Goal: Task Accomplishment & Management: Manage account settings

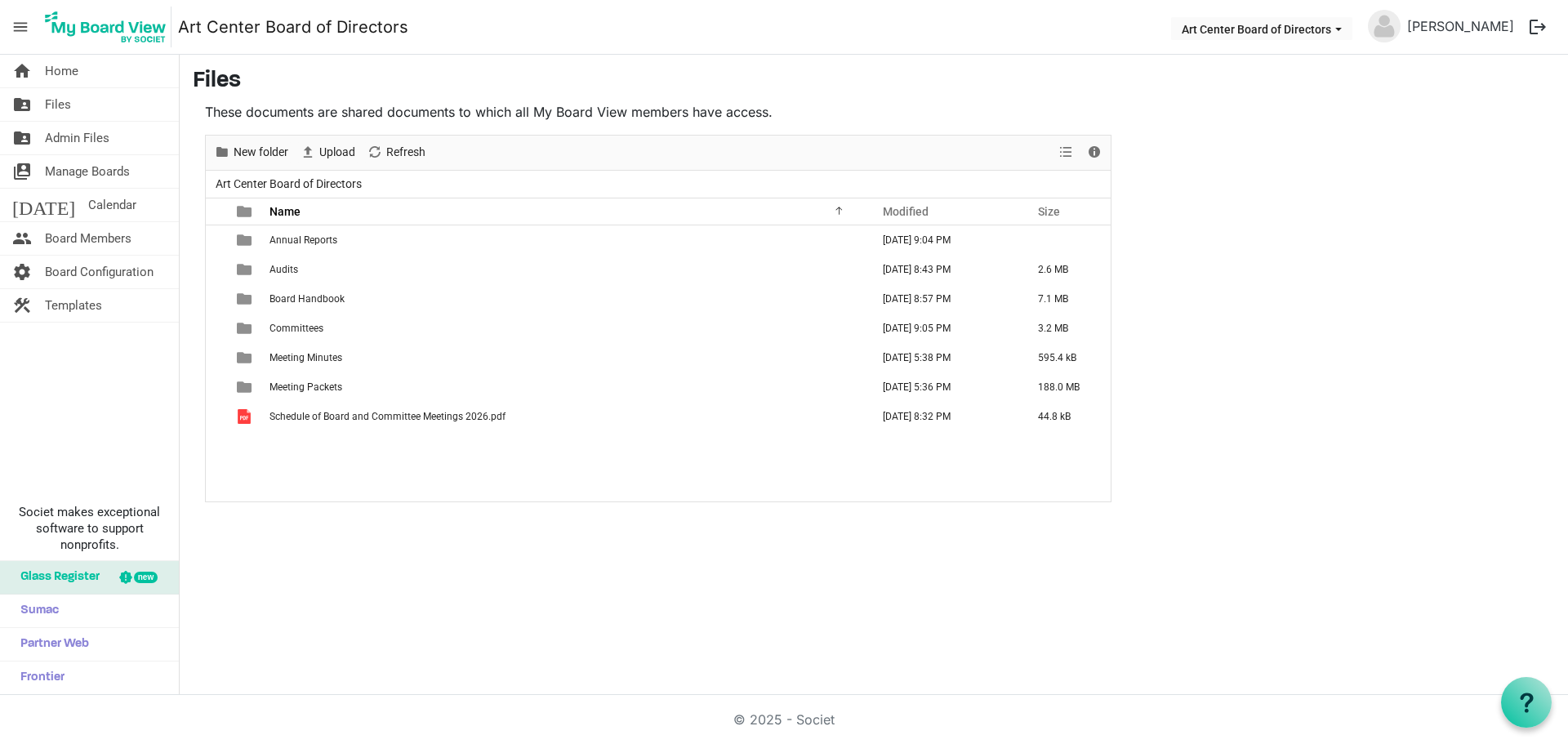
click at [291, 325] on span "Committees" at bounding box center [297, 328] width 54 height 11
click at [291, 325] on span "Committees" at bounding box center [297, 328] width 54 height 11
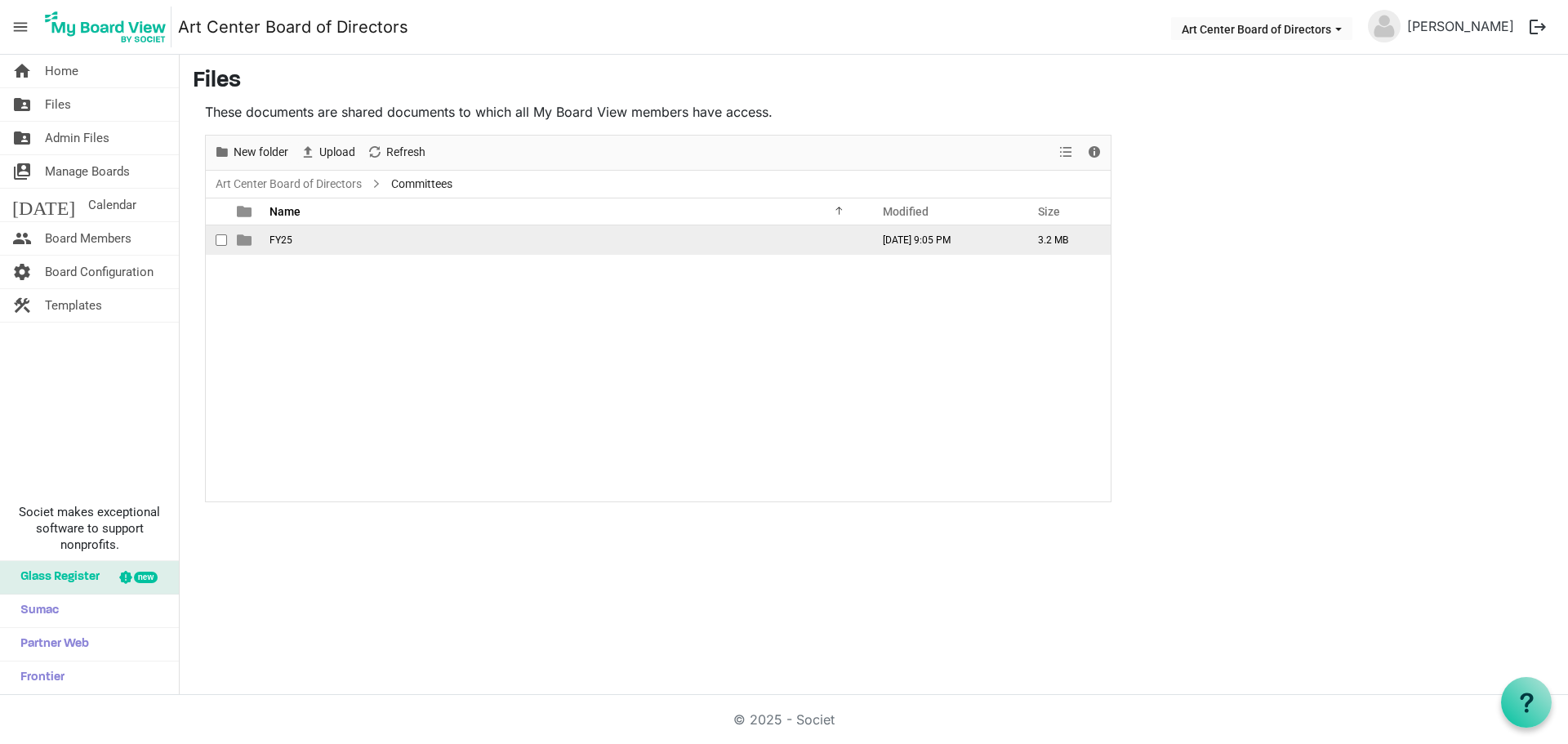
click at [284, 235] on span "FY25" at bounding box center [281, 240] width 23 height 11
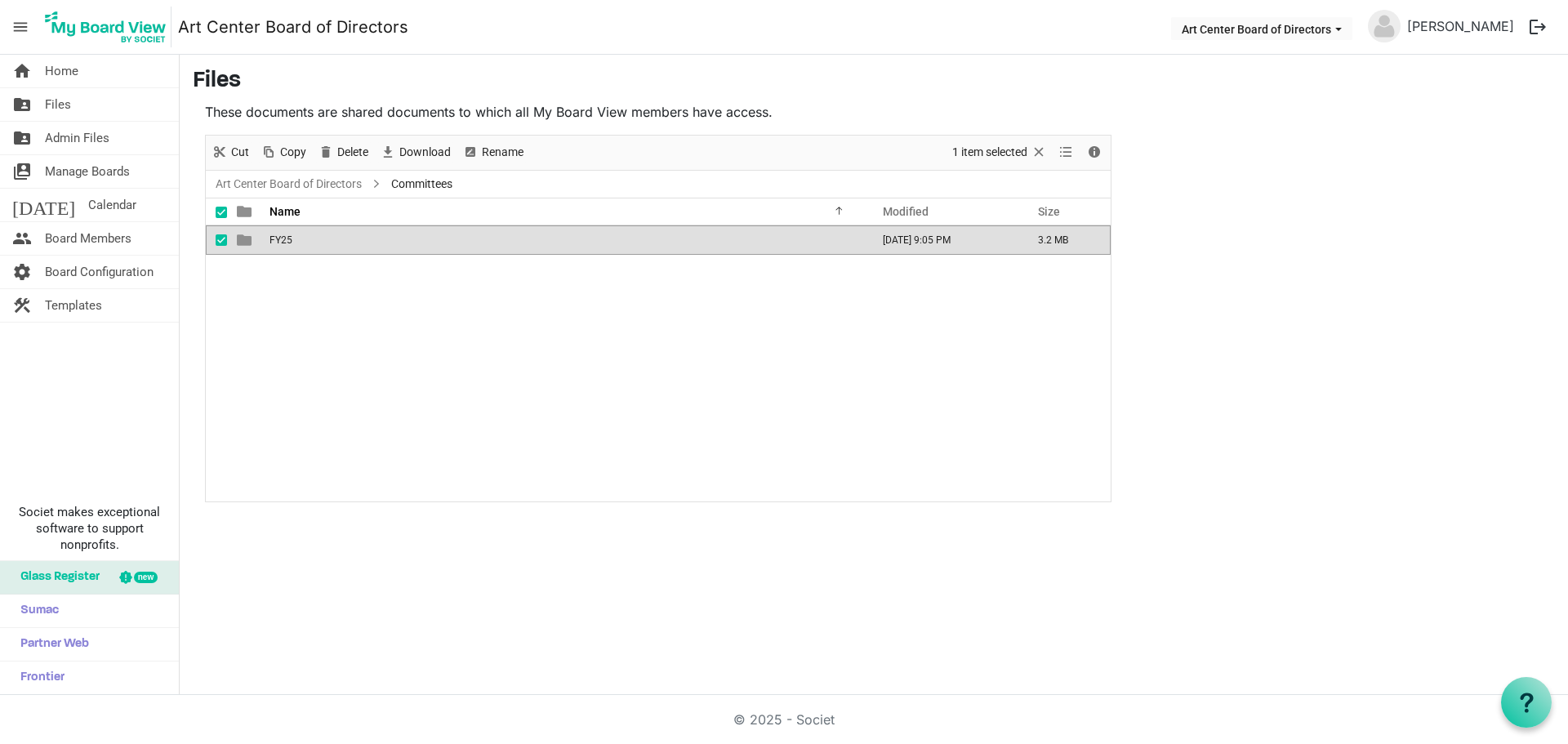
click at [284, 235] on span "FY25" at bounding box center [281, 240] width 23 height 11
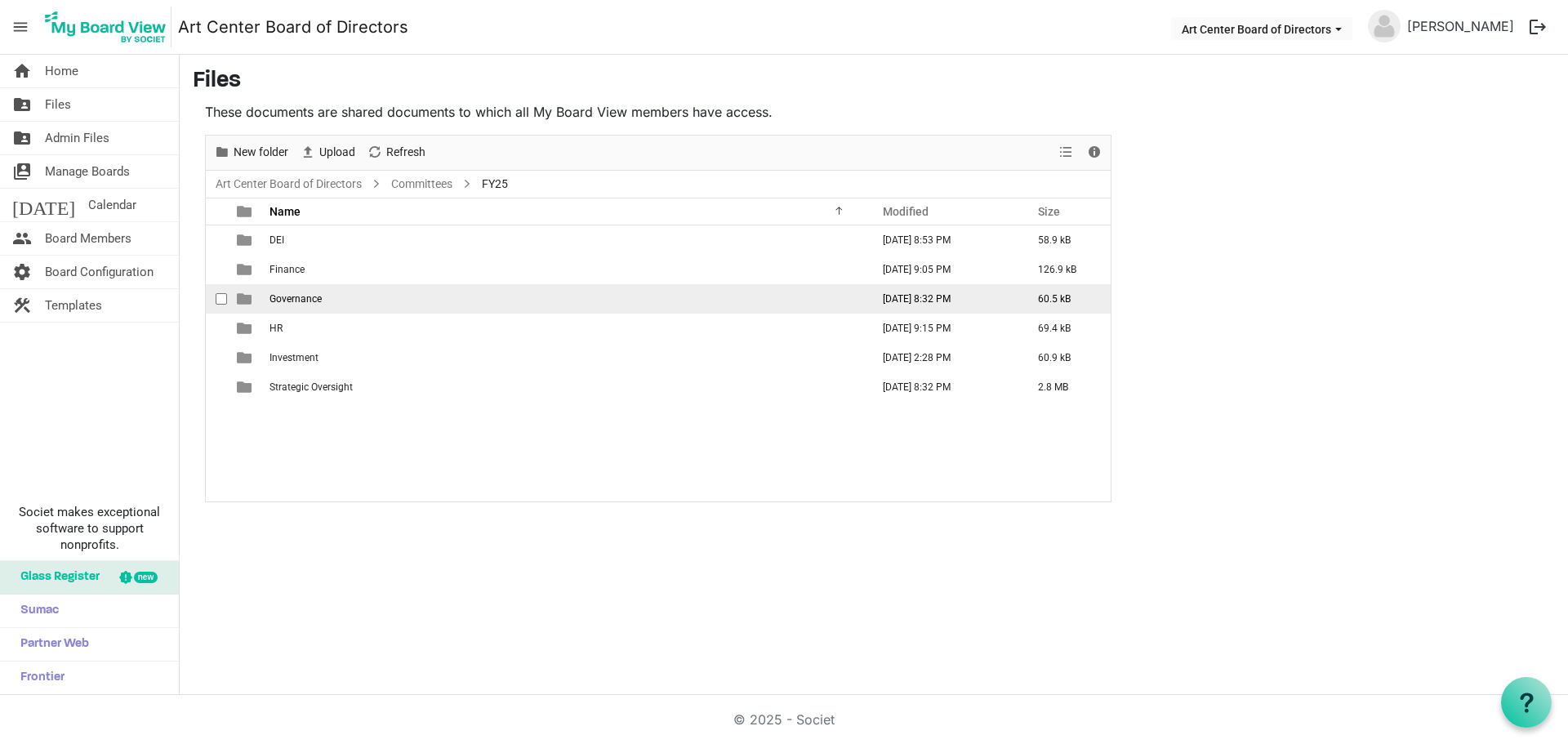
click at [287, 297] on span "Governance" at bounding box center [296, 298] width 52 height 11
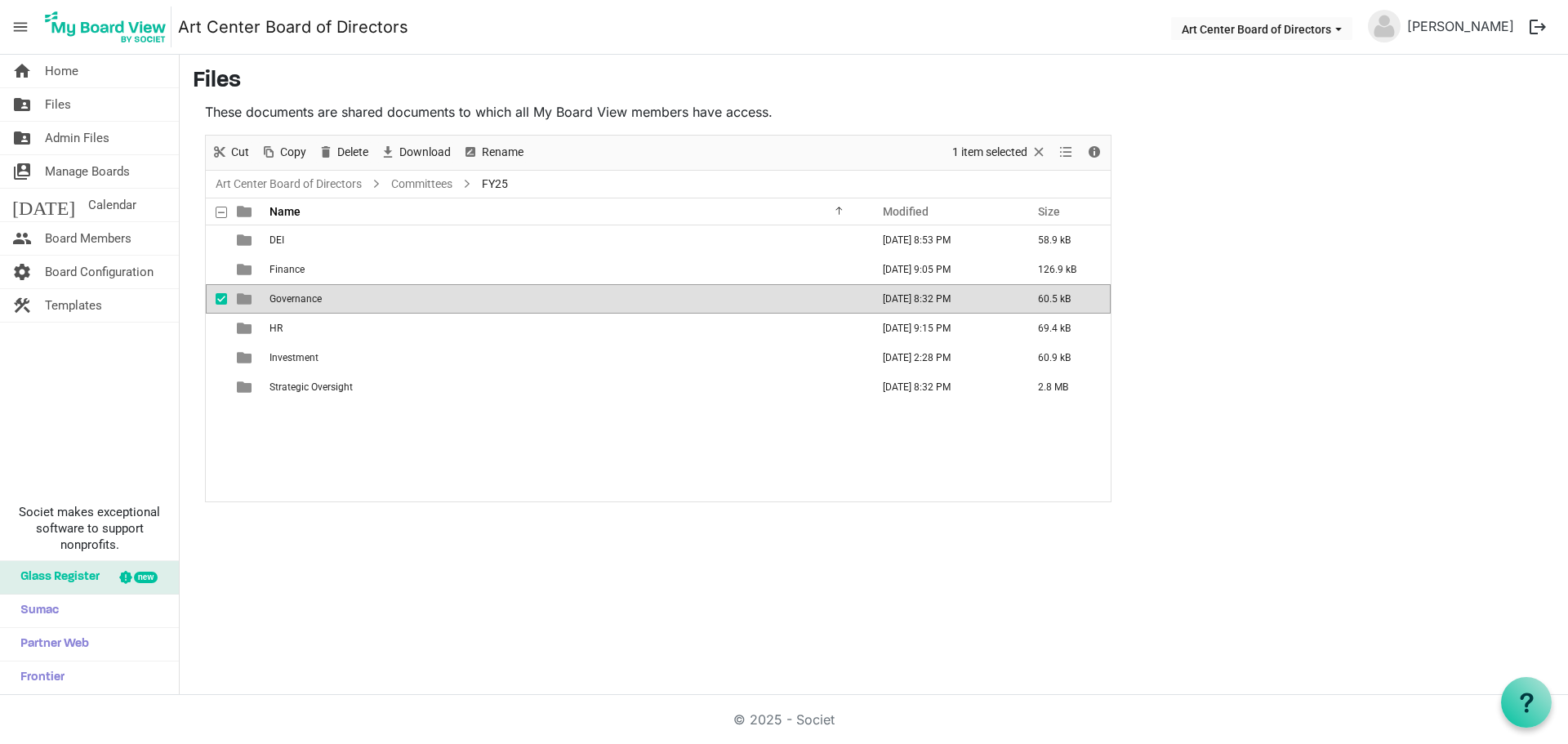
click at [287, 297] on span "Governance" at bounding box center [296, 298] width 52 height 11
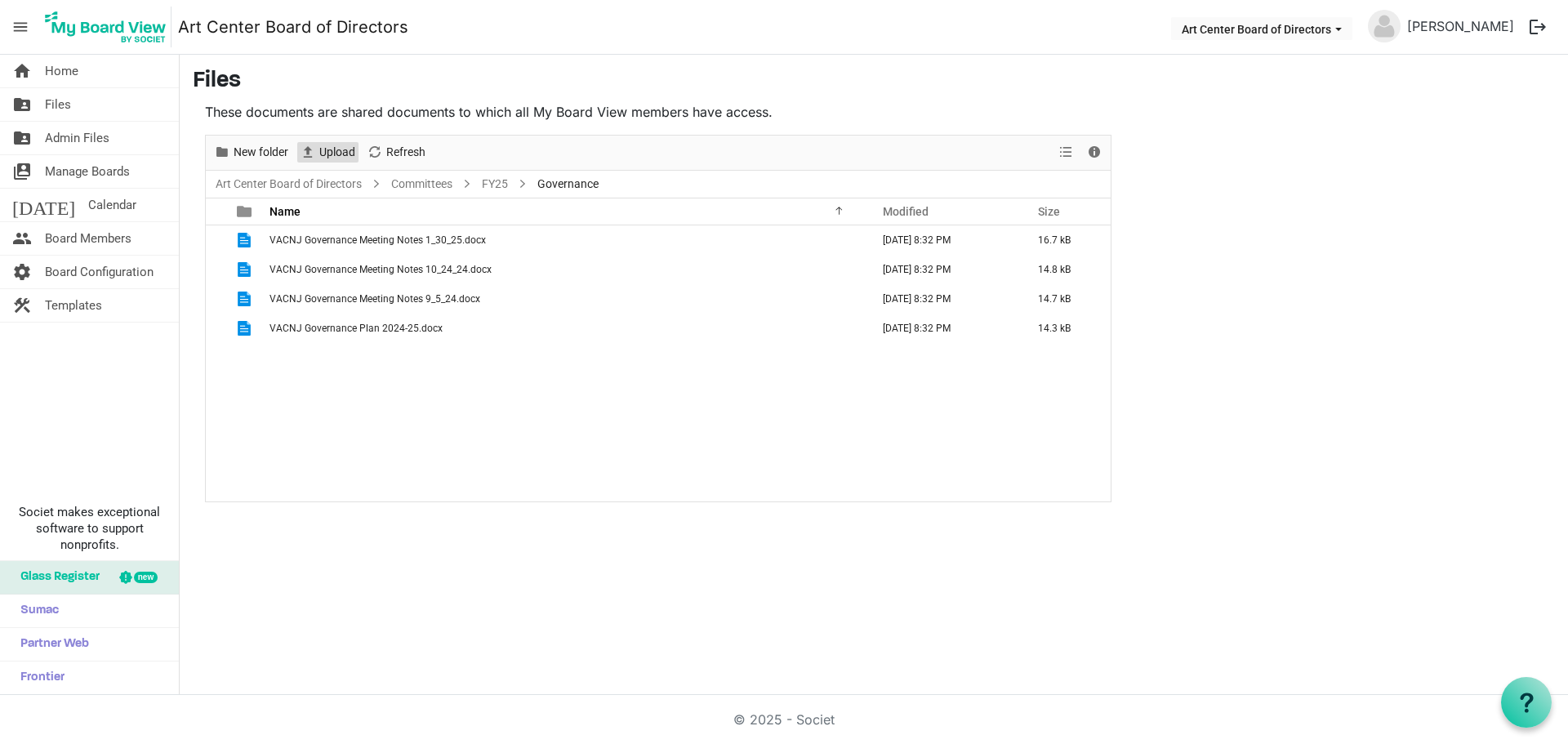
click at [334, 155] on span "Upload" at bounding box center [337, 152] width 39 height 20
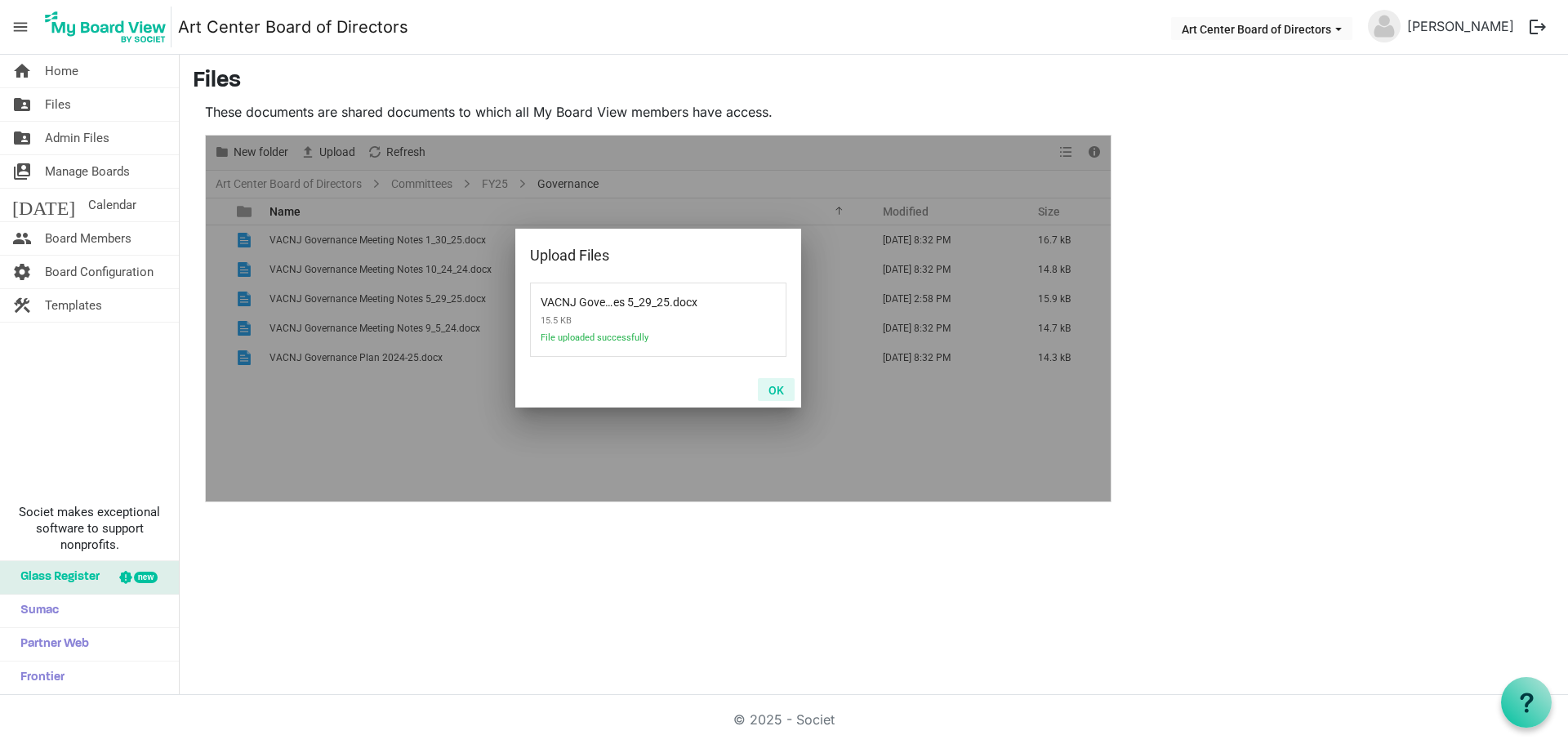
click at [780, 387] on button "OK" at bounding box center [777, 389] width 37 height 23
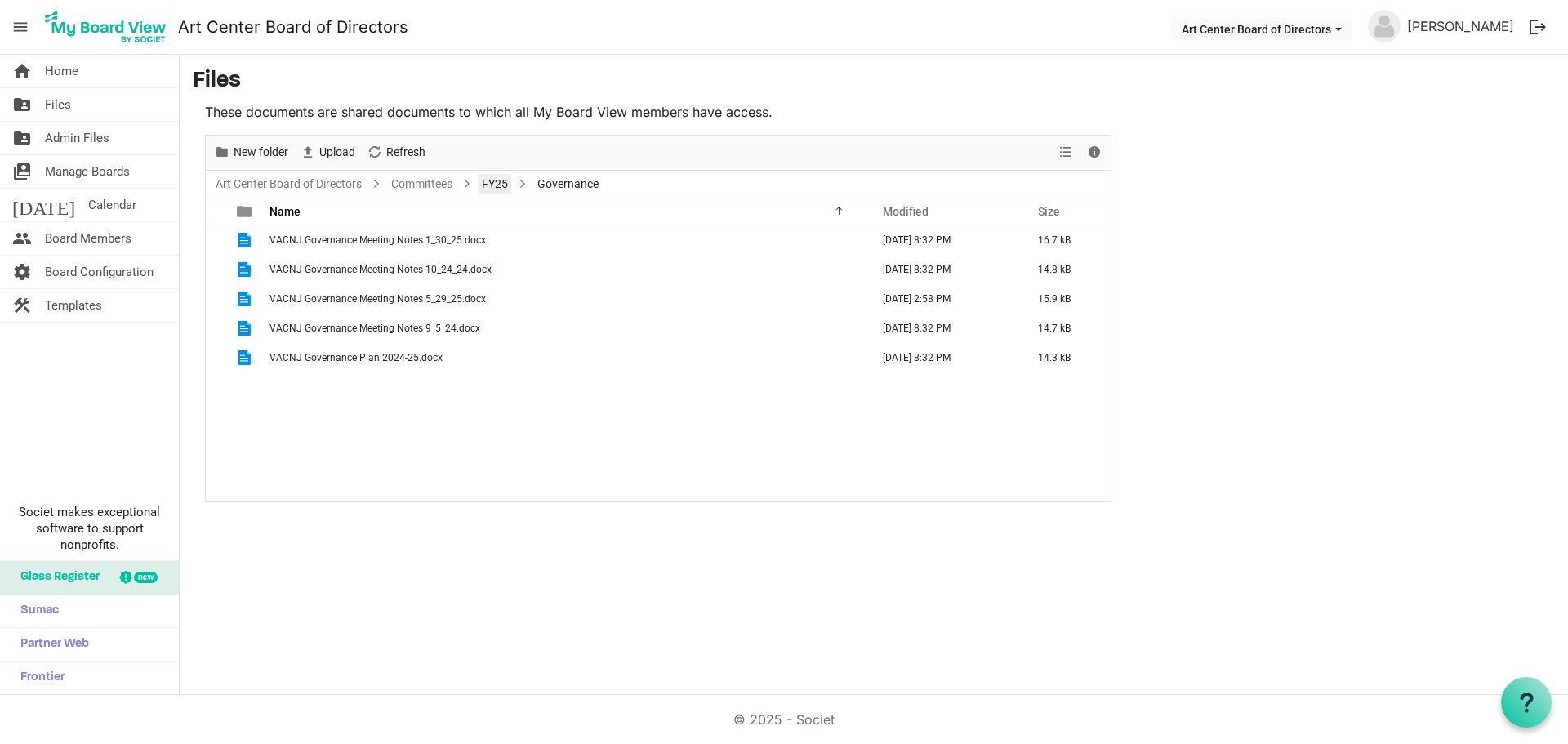
click at [496, 185] on link "FY25" at bounding box center [494, 183] width 32 height 20
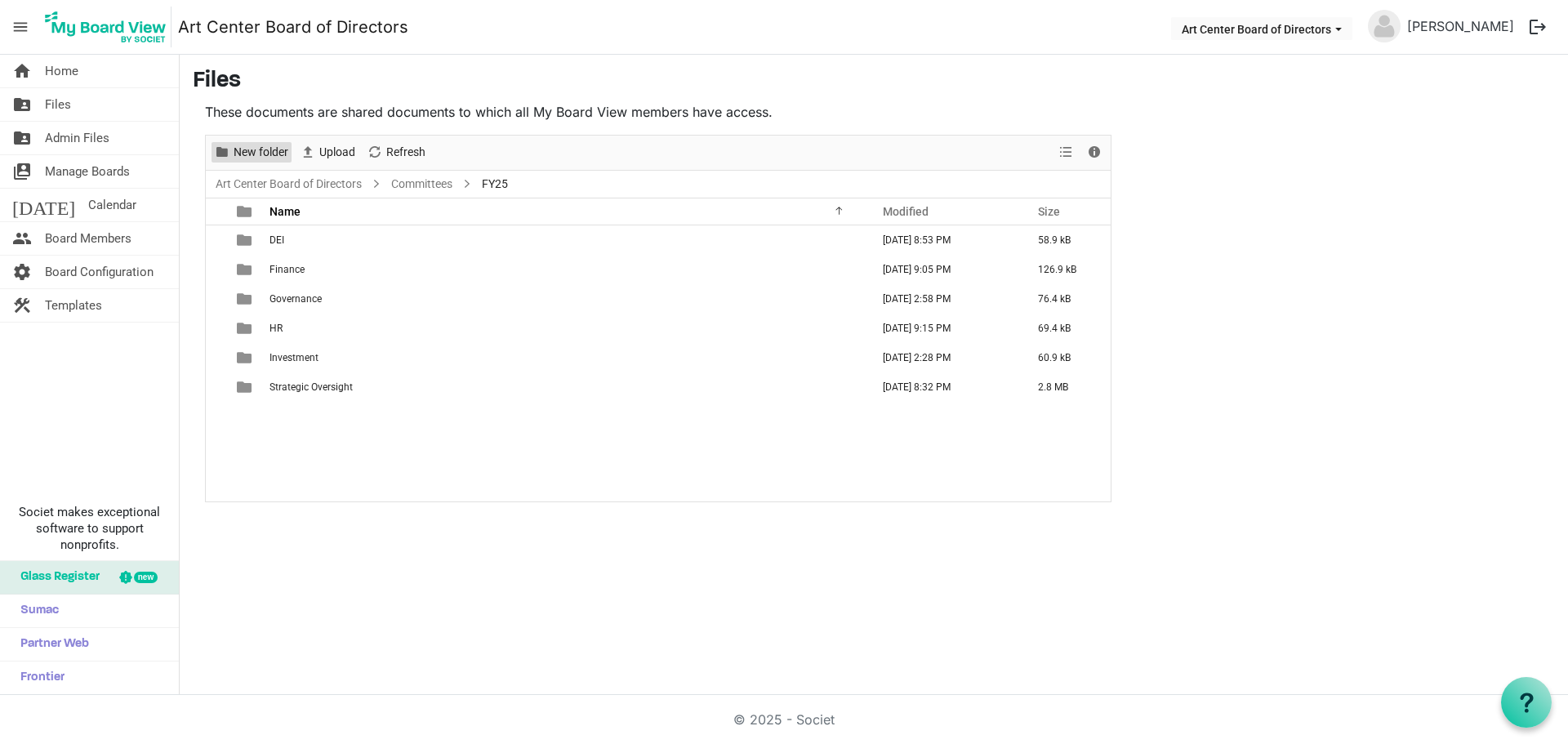
click at [252, 154] on span "New folder" at bounding box center [261, 152] width 58 height 20
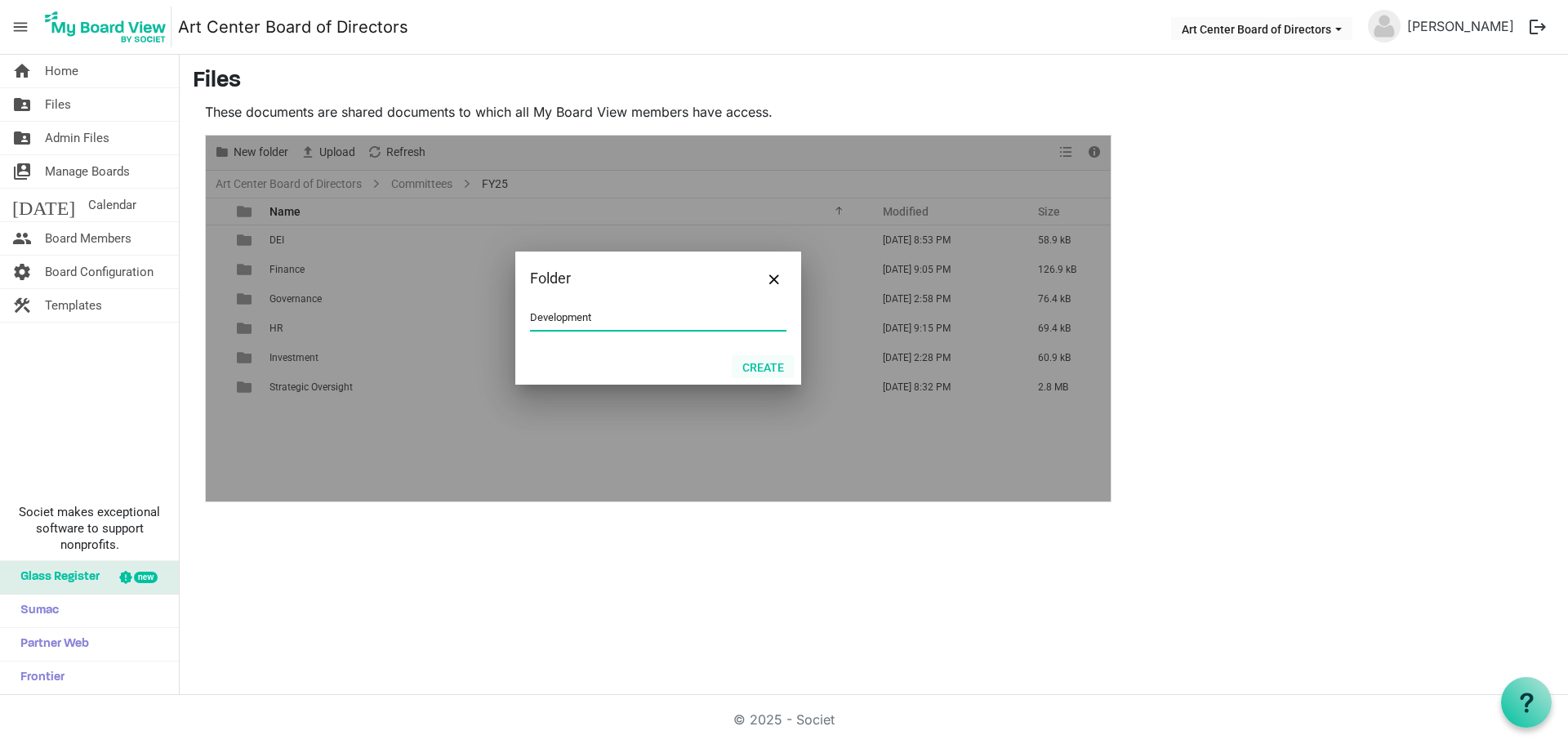
type input "Development"
click at [771, 367] on button "Create" at bounding box center [763, 366] width 63 height 23
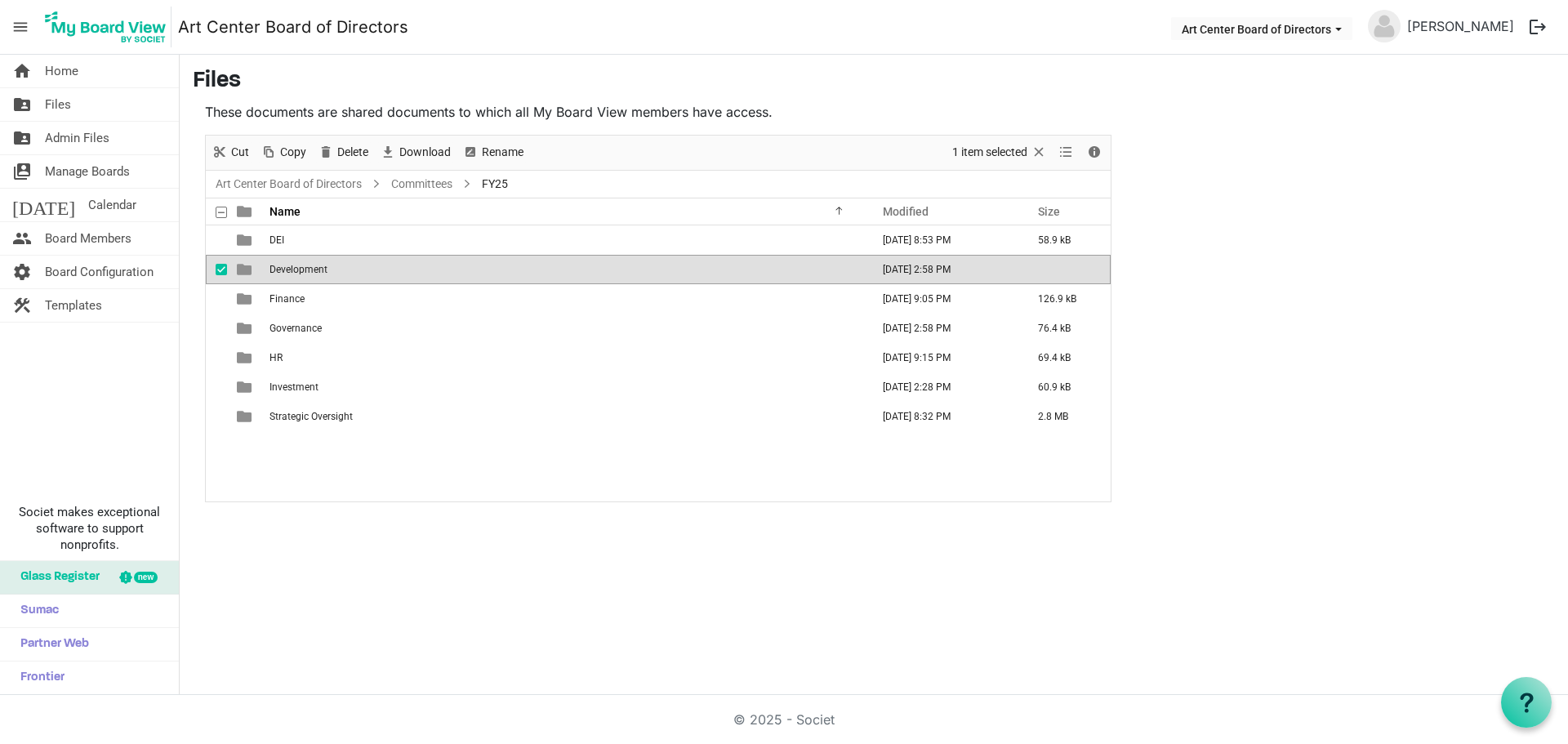
click at [281, 267] on span "Development" at bounding box center [298, 269] width 58 height 11
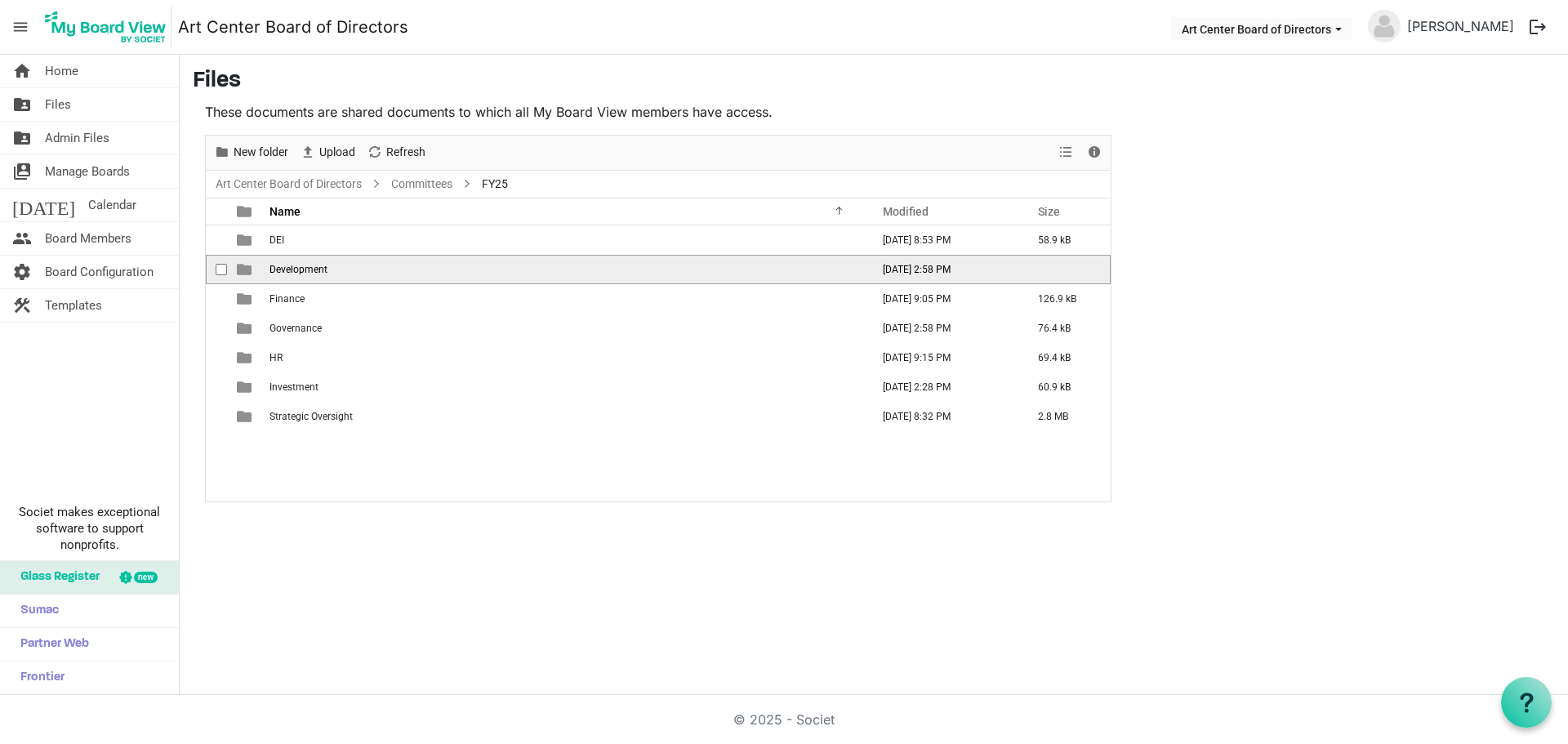
click at [281, 267] on span "Development" at bounding box center [298, 269] width 58 height 11
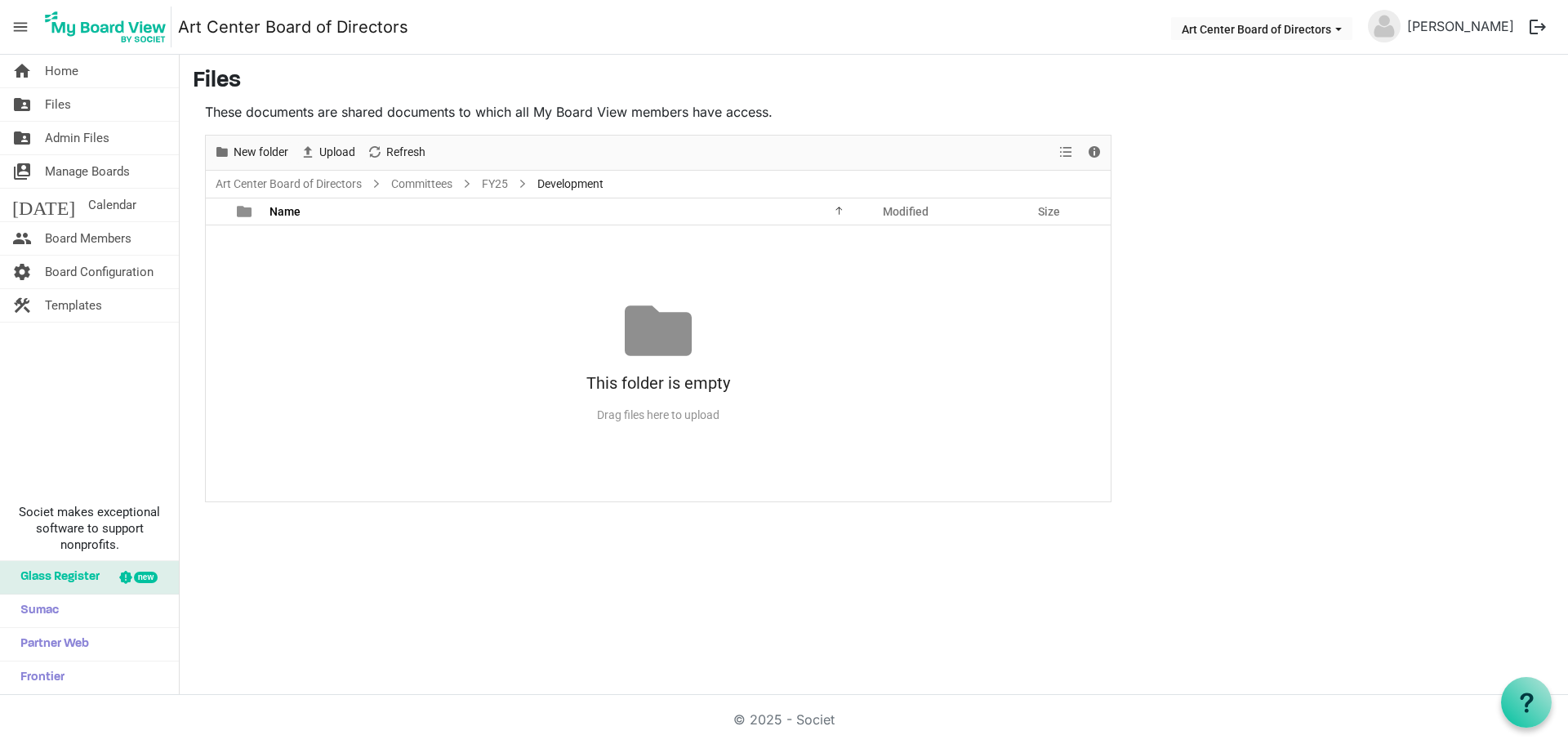
click at [339, 141] on div "Upload" at bounding box center [327, 152] width 67 height 34
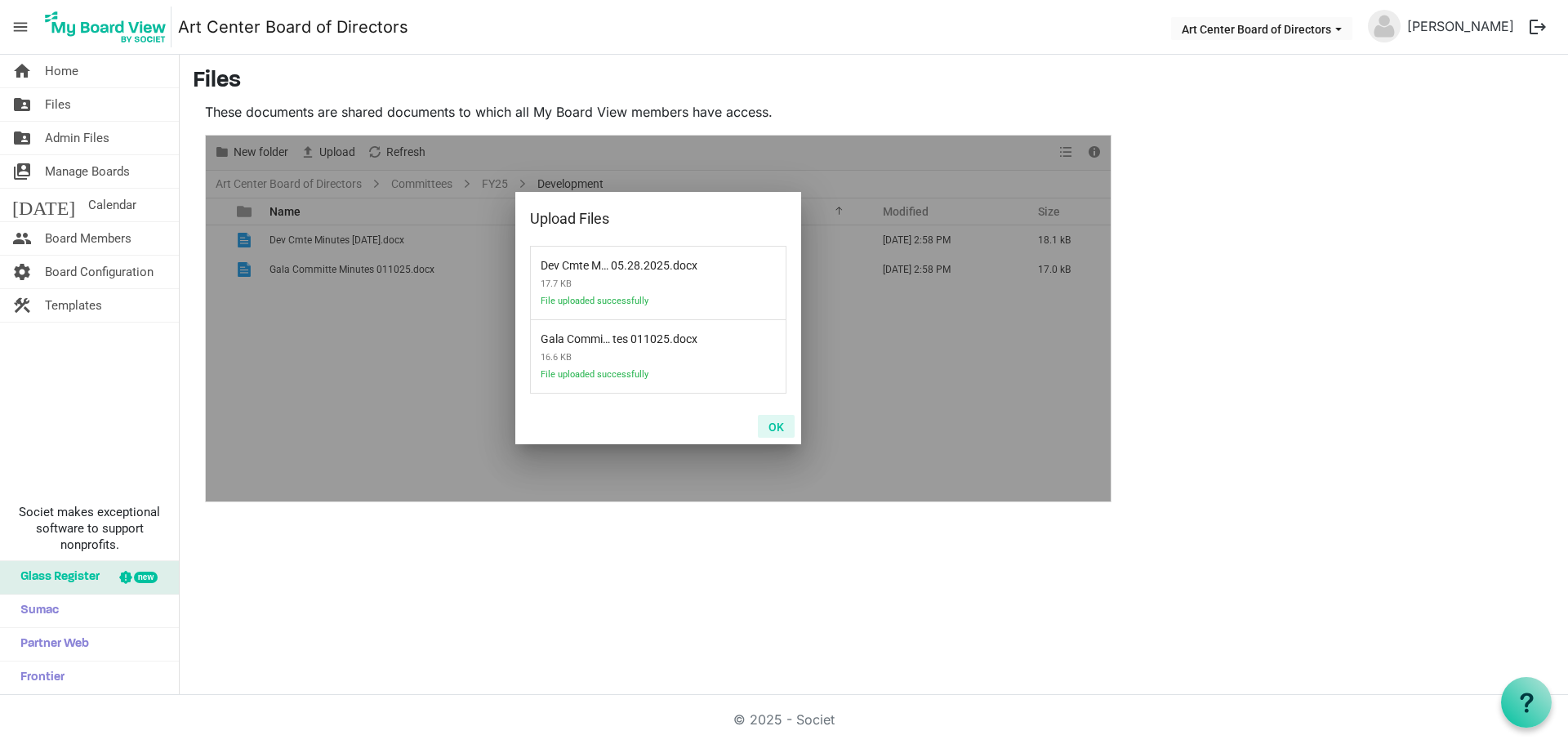
click at [777, 429] on button "OK" at bounding box center [777, 426] width 37 height 23
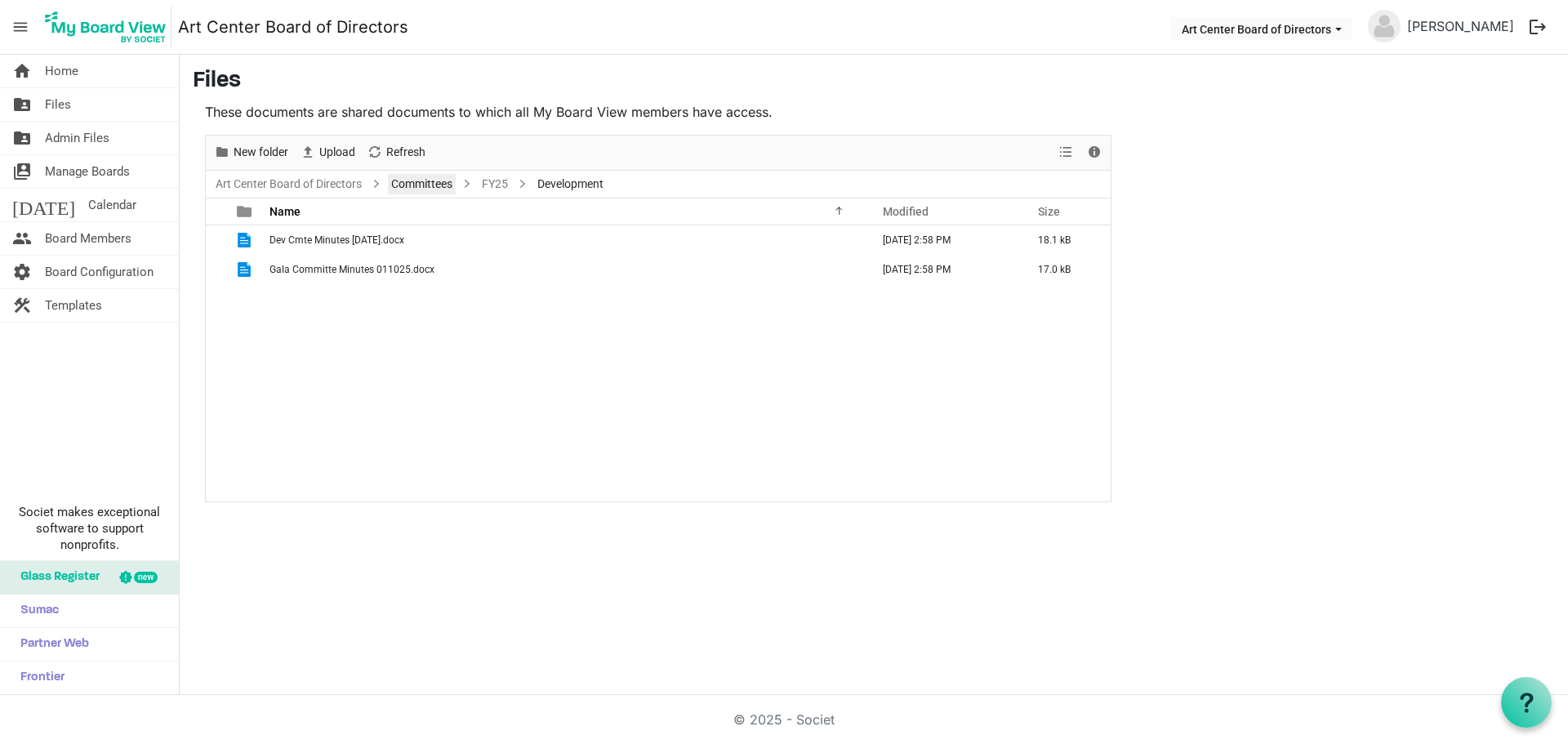
click at [438, 188] on link "Committees" at bounding box center [422, 183] width 68 height 20
click at [262, 152] on span "New folder" at bounding box center [261, 152] width 58 height 20
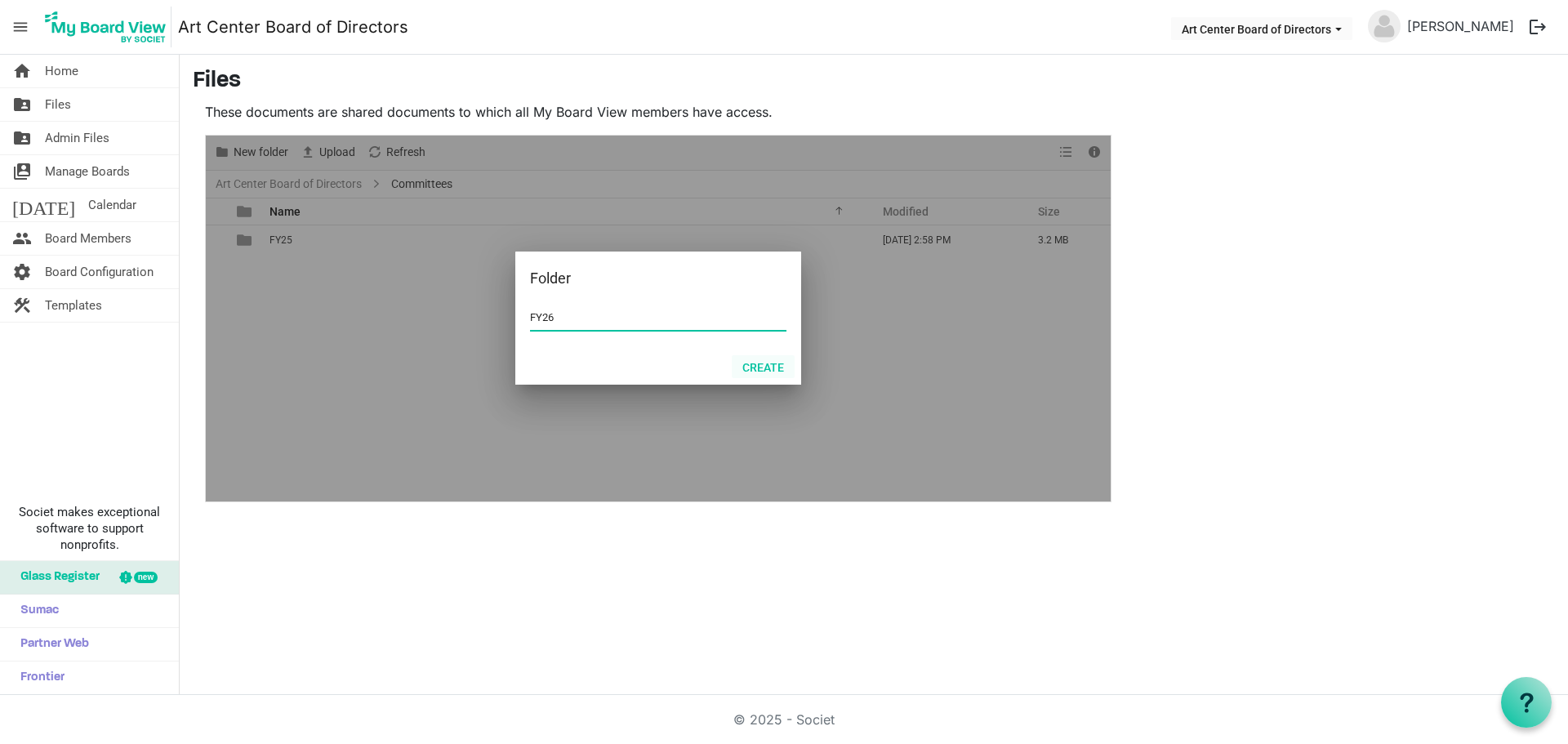
type input "FY26"
click at [766, 358] on button "Create" at bounding box center [763, 366] width 63 height 23
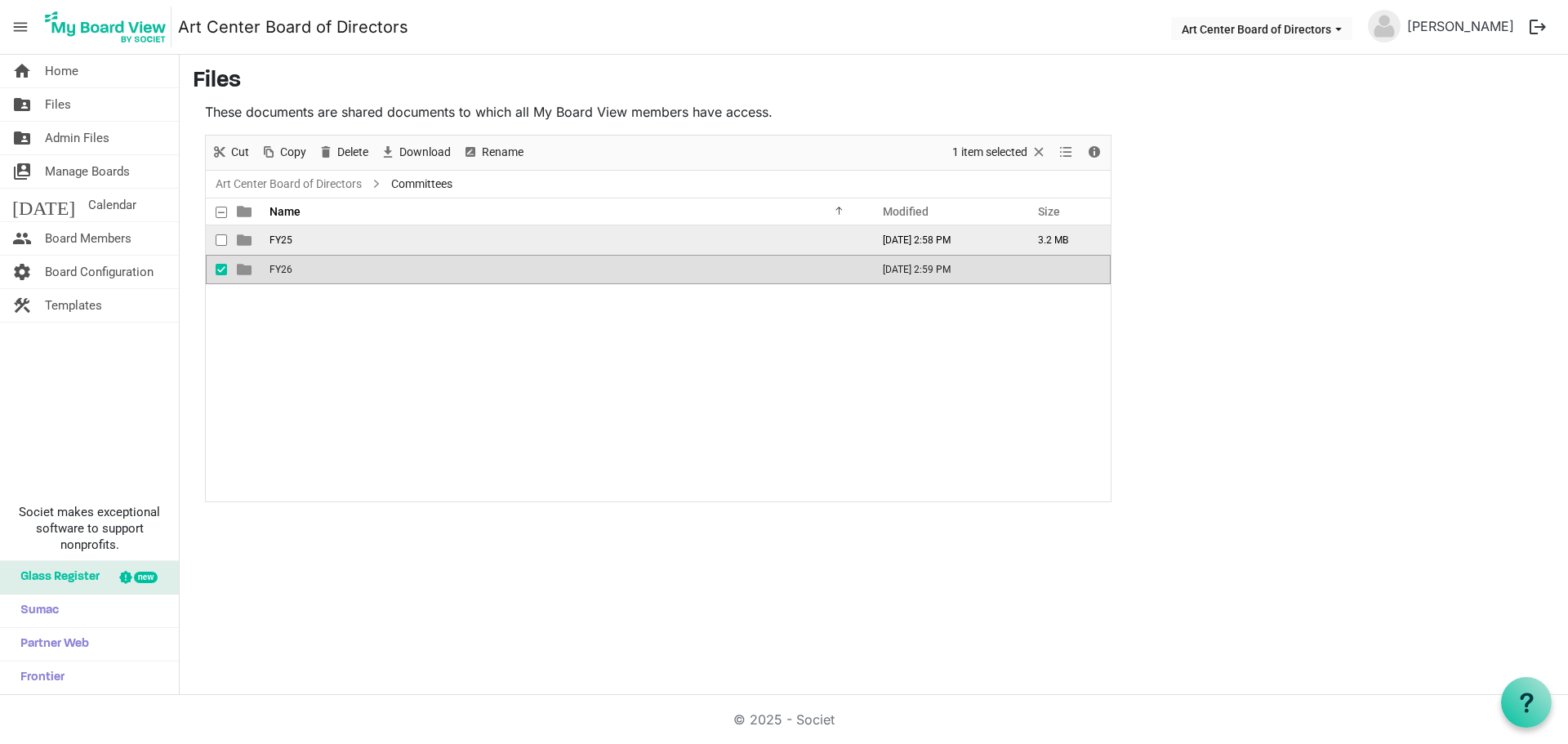
click at [284, 245] on span "FY25" at bounding box center [281, 240] width 23 height 11
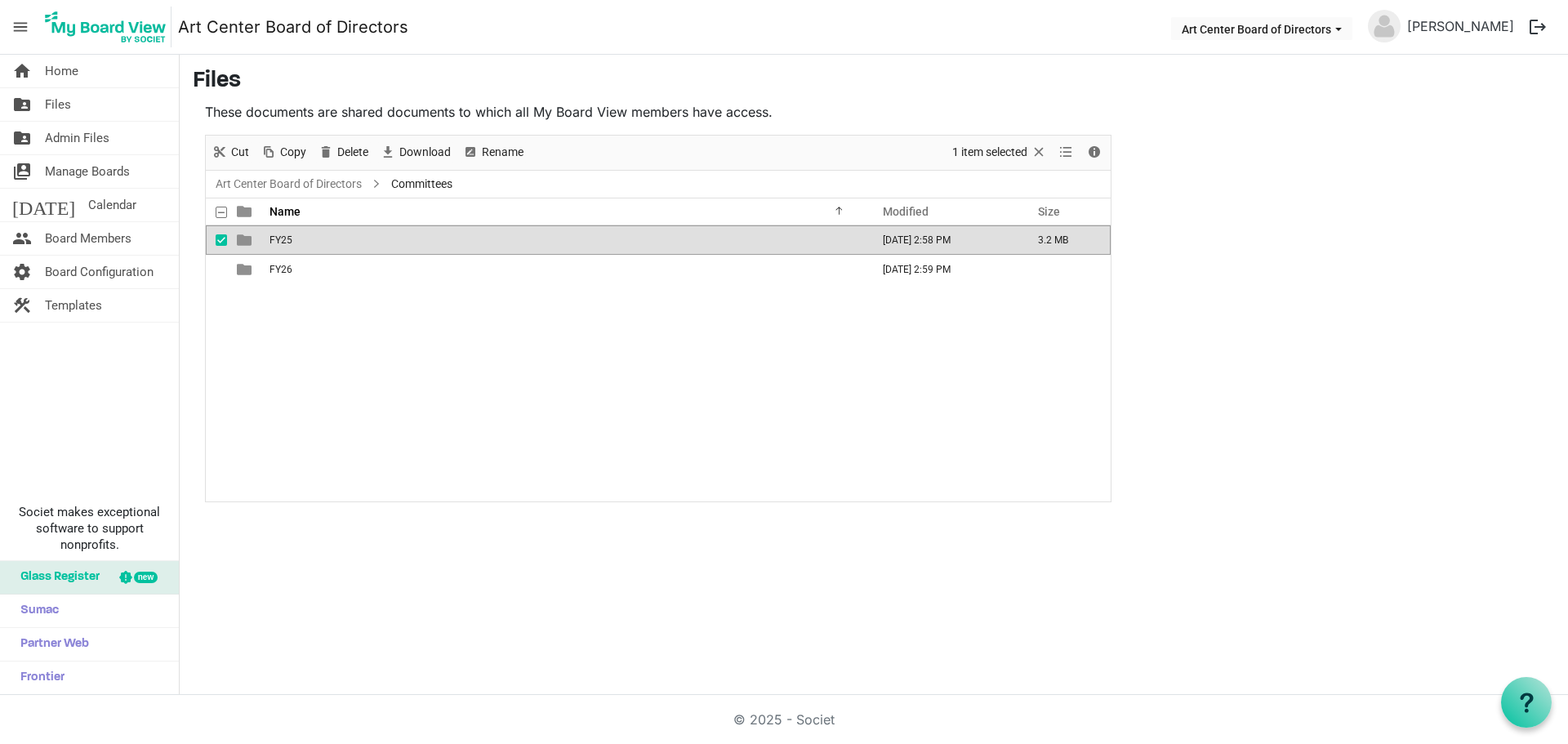
click at [284, 245] on span "FY25" at bounding box center [281, 240] width 23 height 11
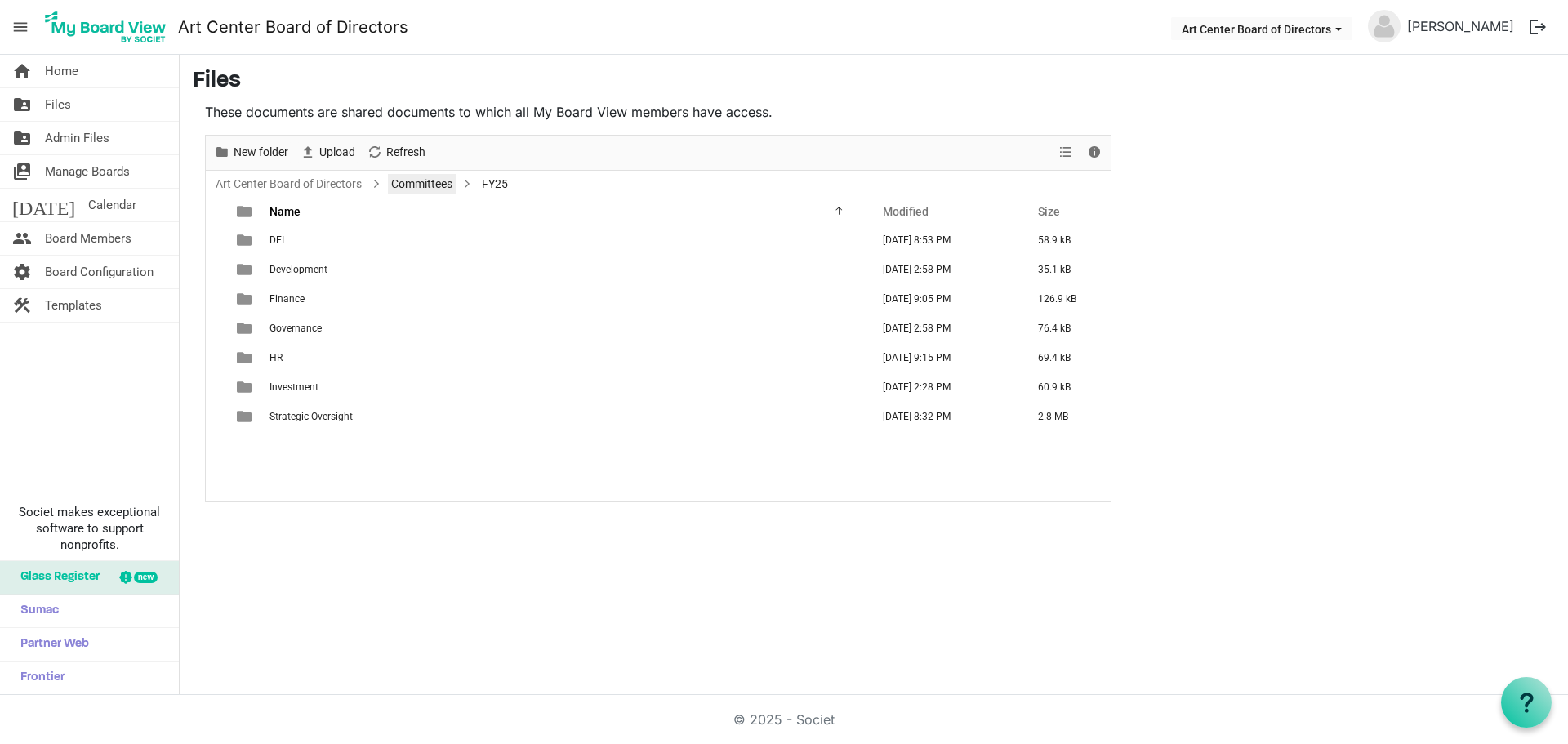
click at [414, 181] on link "Committees" at bounding box center [422, 183] width 68 height 20
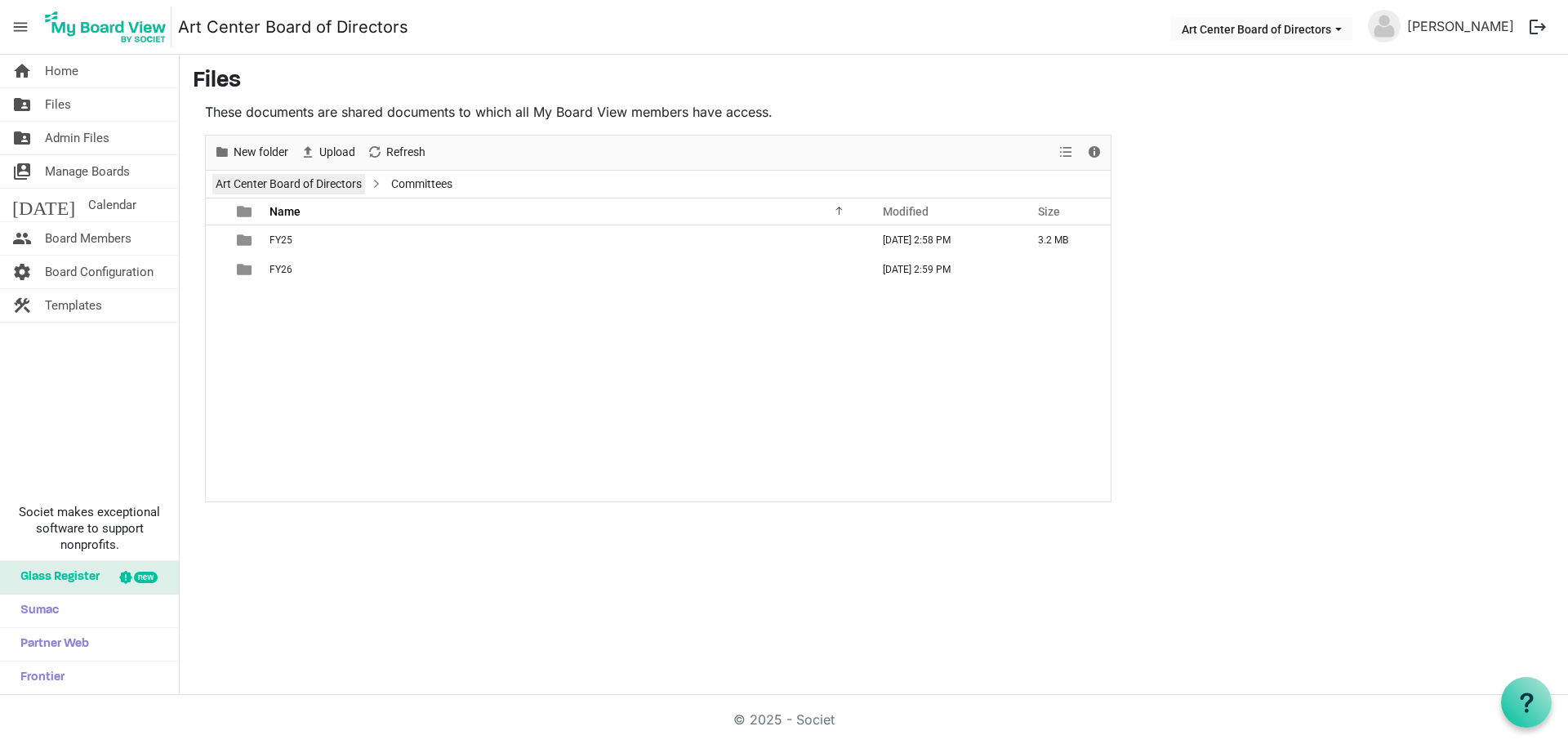
click at [339, 188] on link "Art Center Board of Directors" at bounding box center [288, 183] width 153 height 20
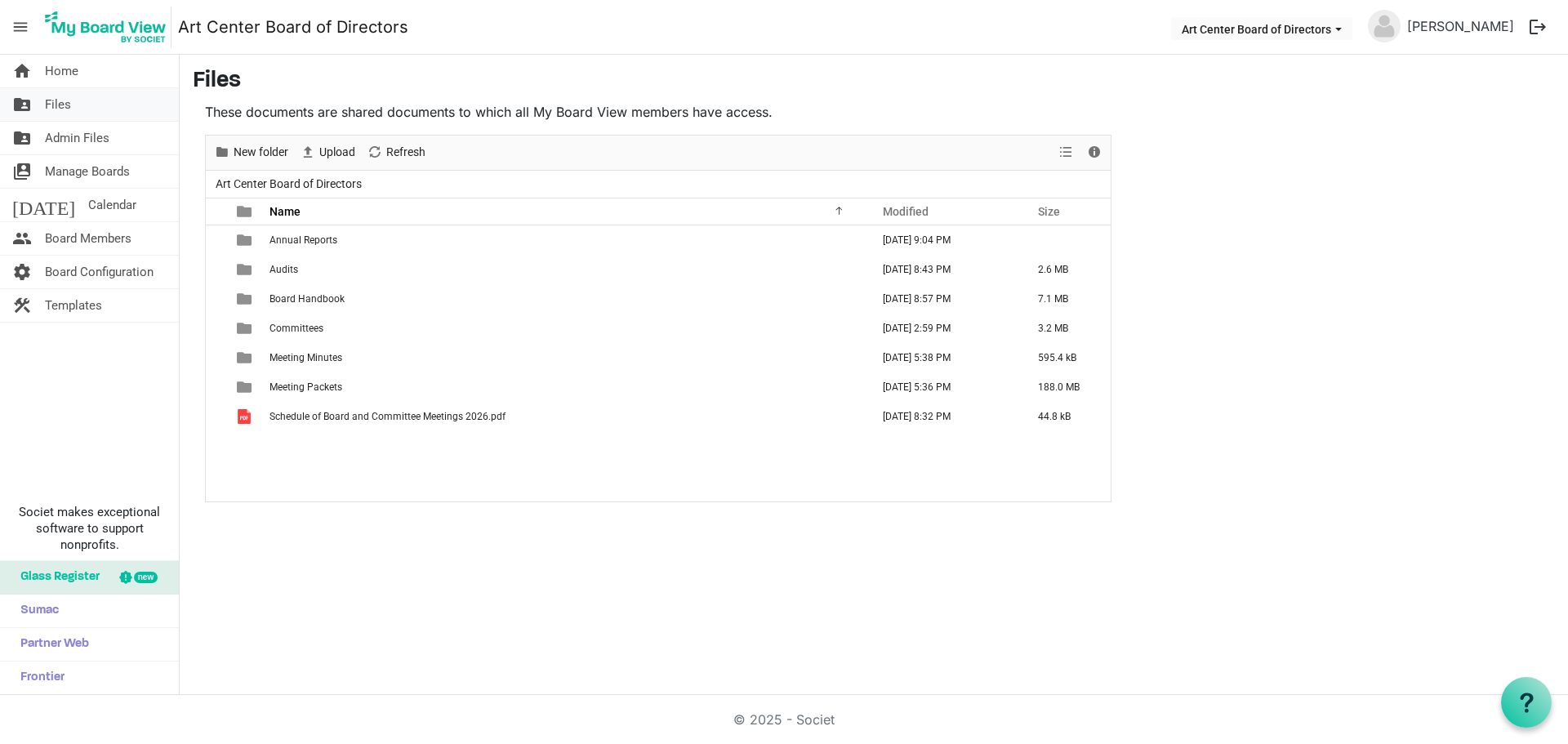
click at [49, 105] on span "Files" at bounding box center [58, 104] width 26 height 32
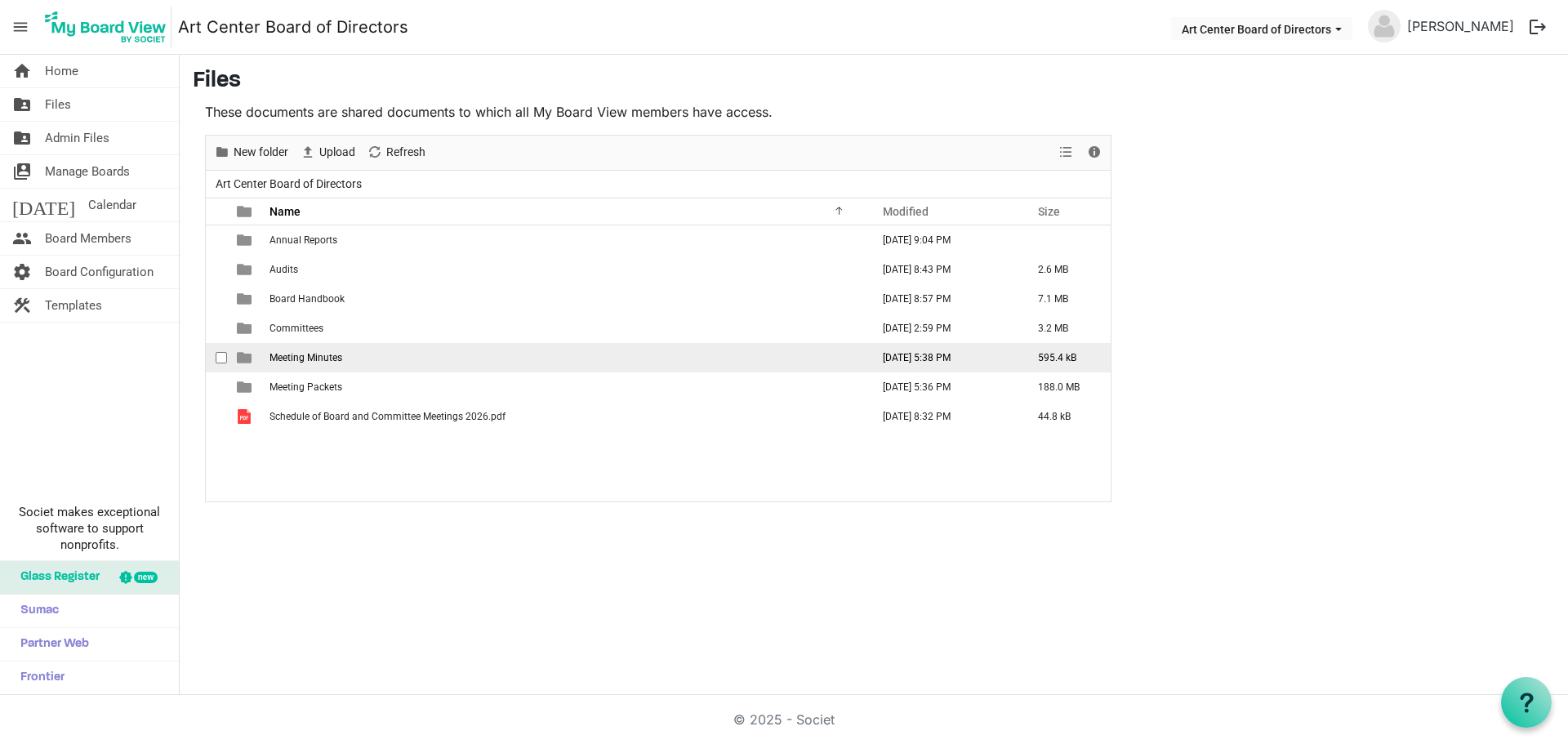
click at [323, 358] on span "Meeting Minutes" at bounding box center [305, 357] width 72 height 11
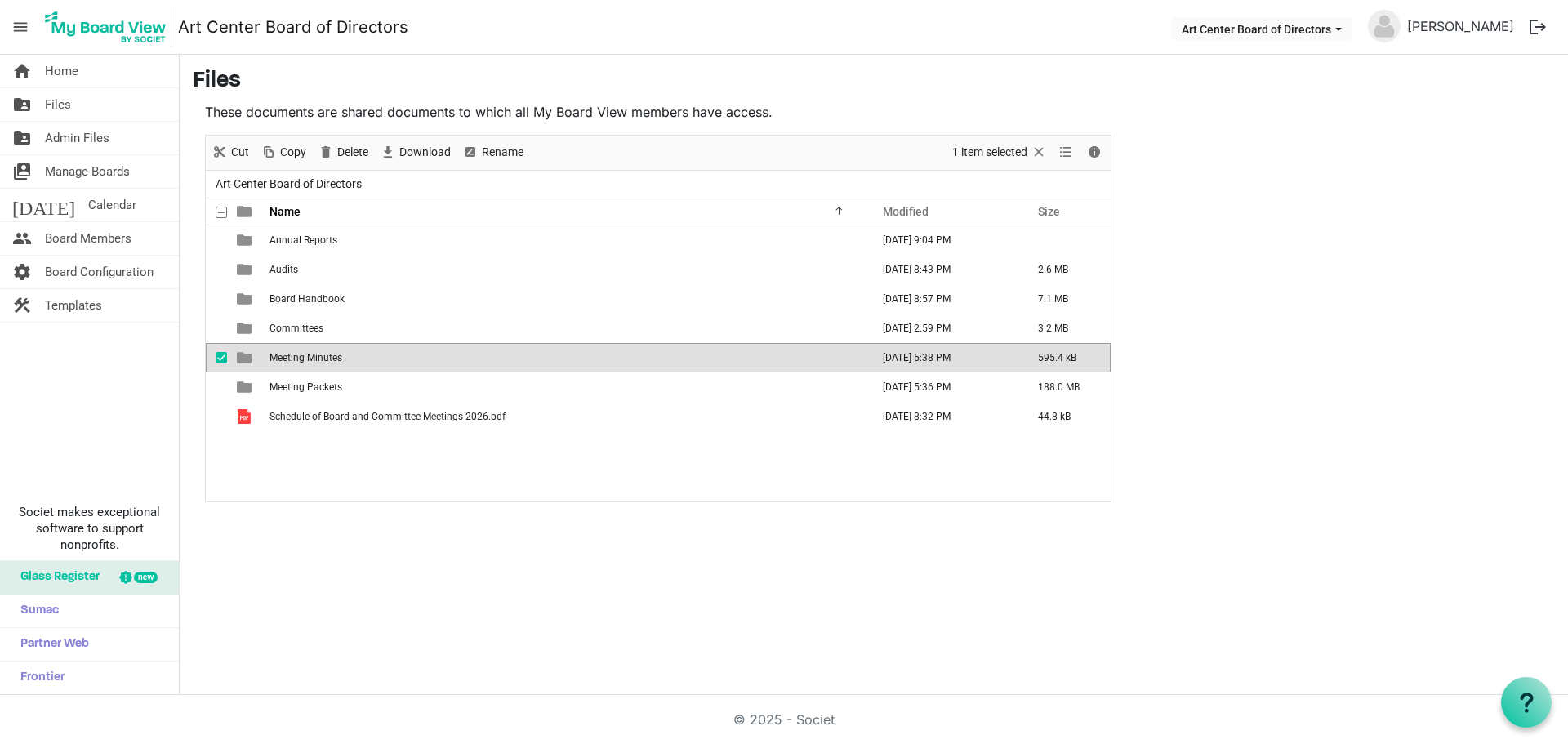
click at [323, 358] on span "Meeting Minutes" at bounding box center [305, 357] width 72 height 11
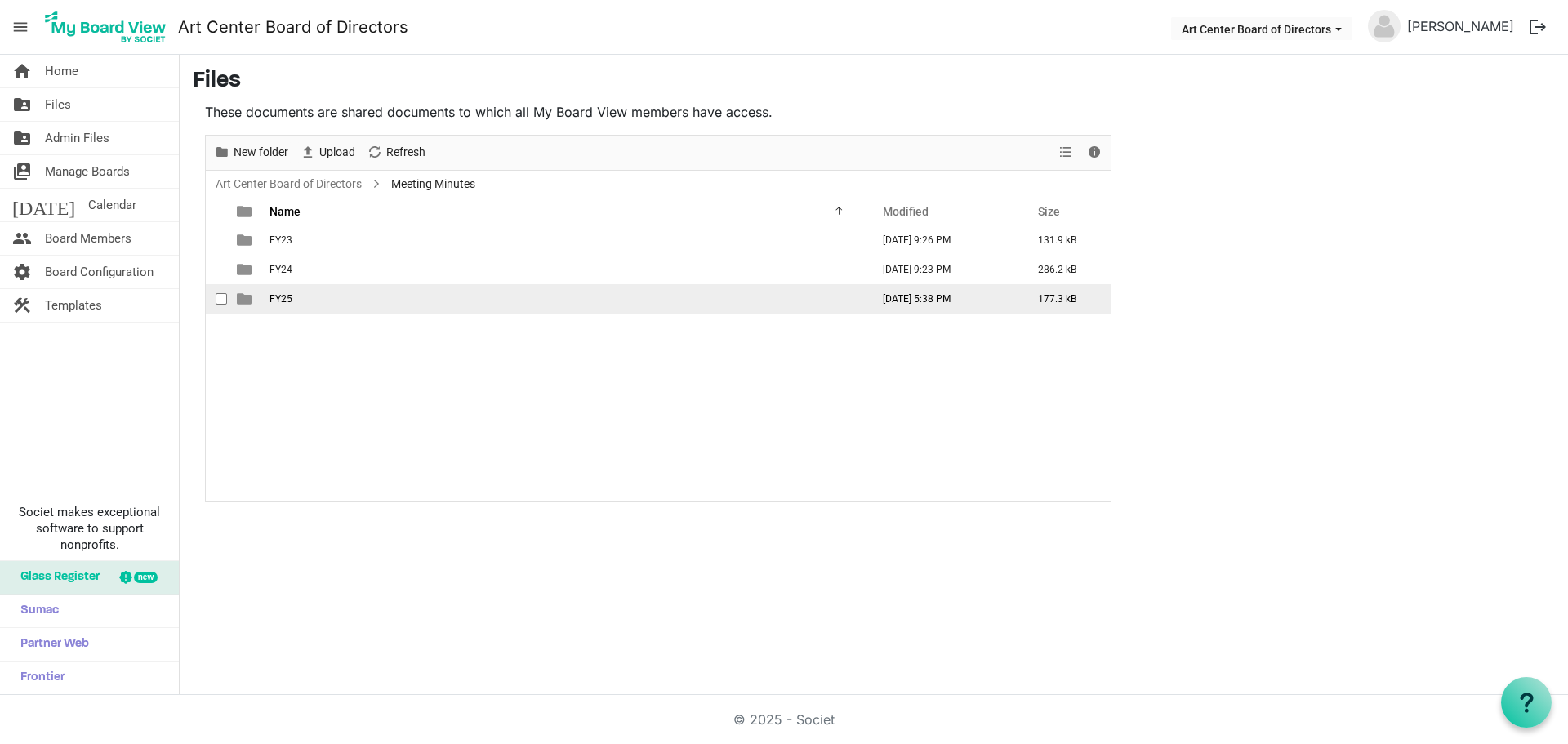
click at [277, 293] on span "FY25" at bounding box center [281, 298] width 23 height 11
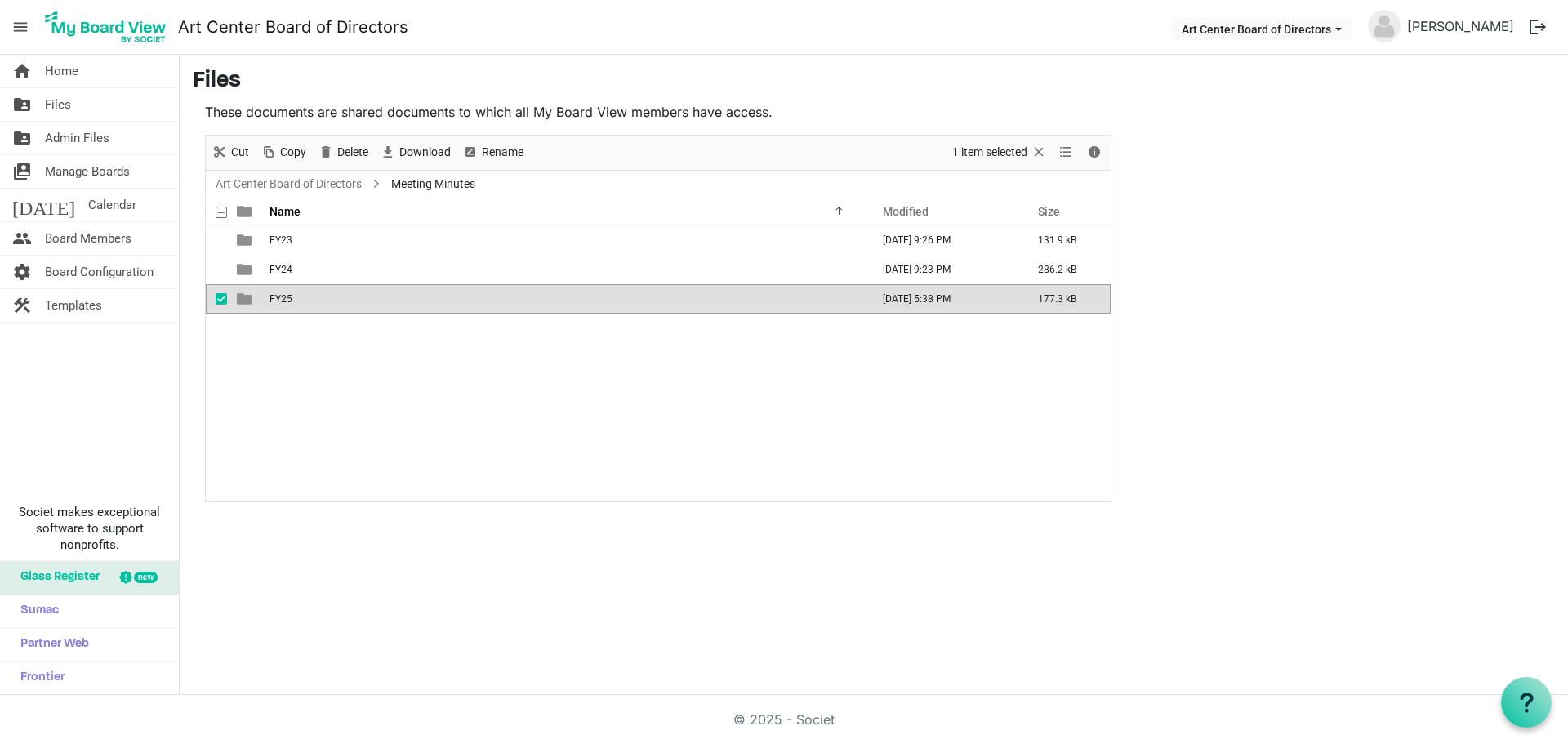
click at [278, 293] on span "FY25" at bounding box center [281, 298] width 23 height 11
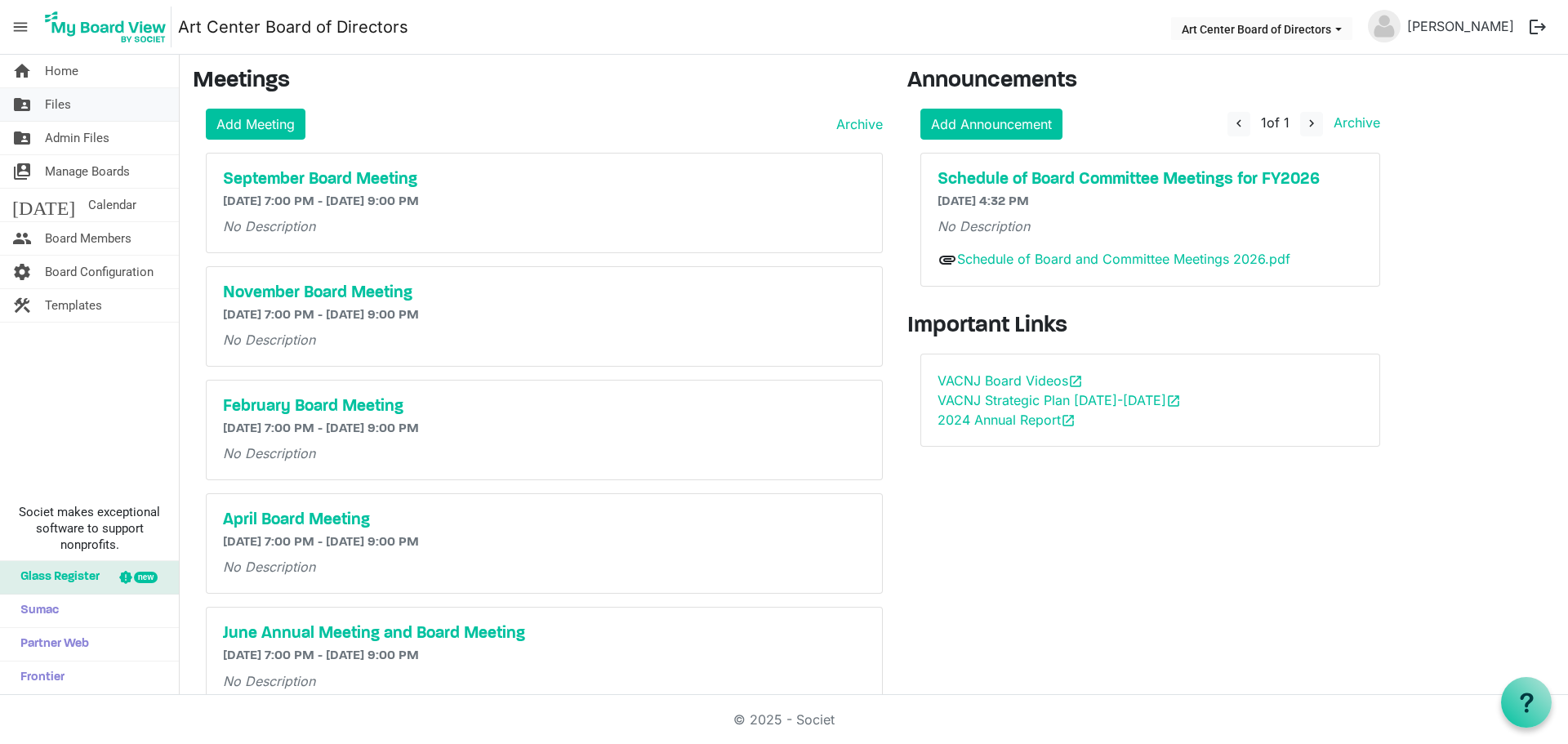
click at [66, 100] on span "Files" at bounding box center [58, 104] width 26 height 32
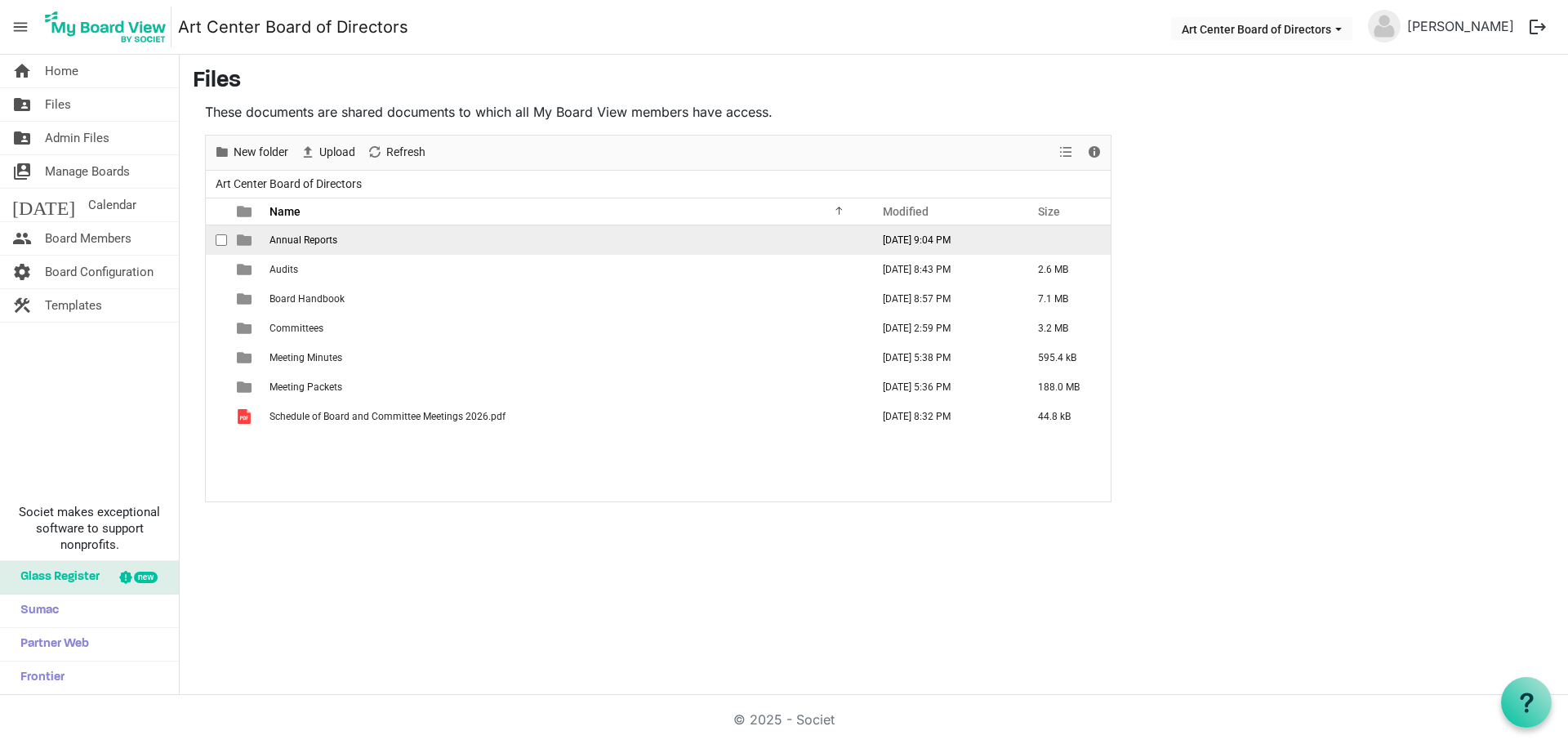
click at [294, 235] on span "Annual Reports" at bounding box center [304, 240] width 68 height 11
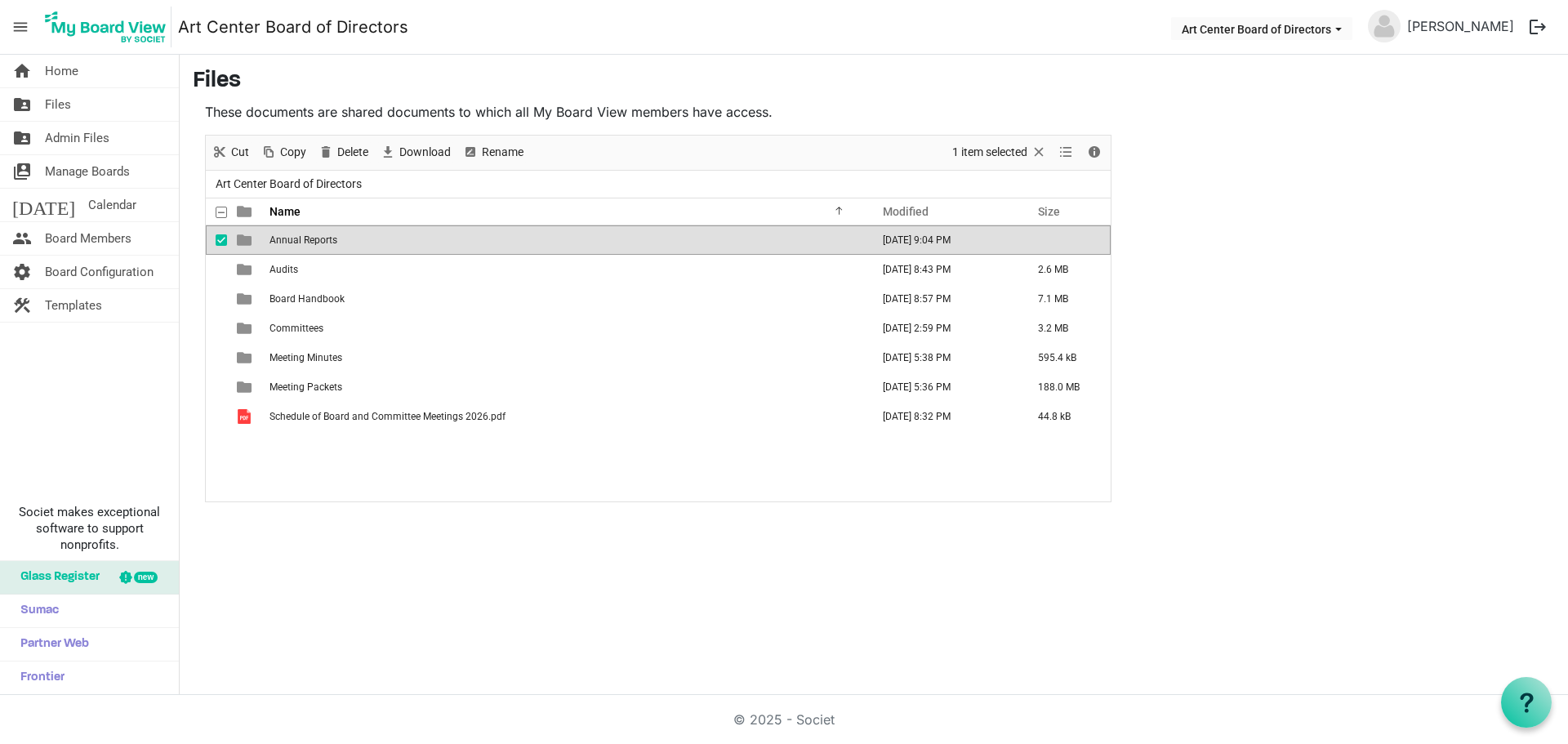
click at [284, 235] on span "Annual Reports" at bounding box center [304, 240] width 68 height 11
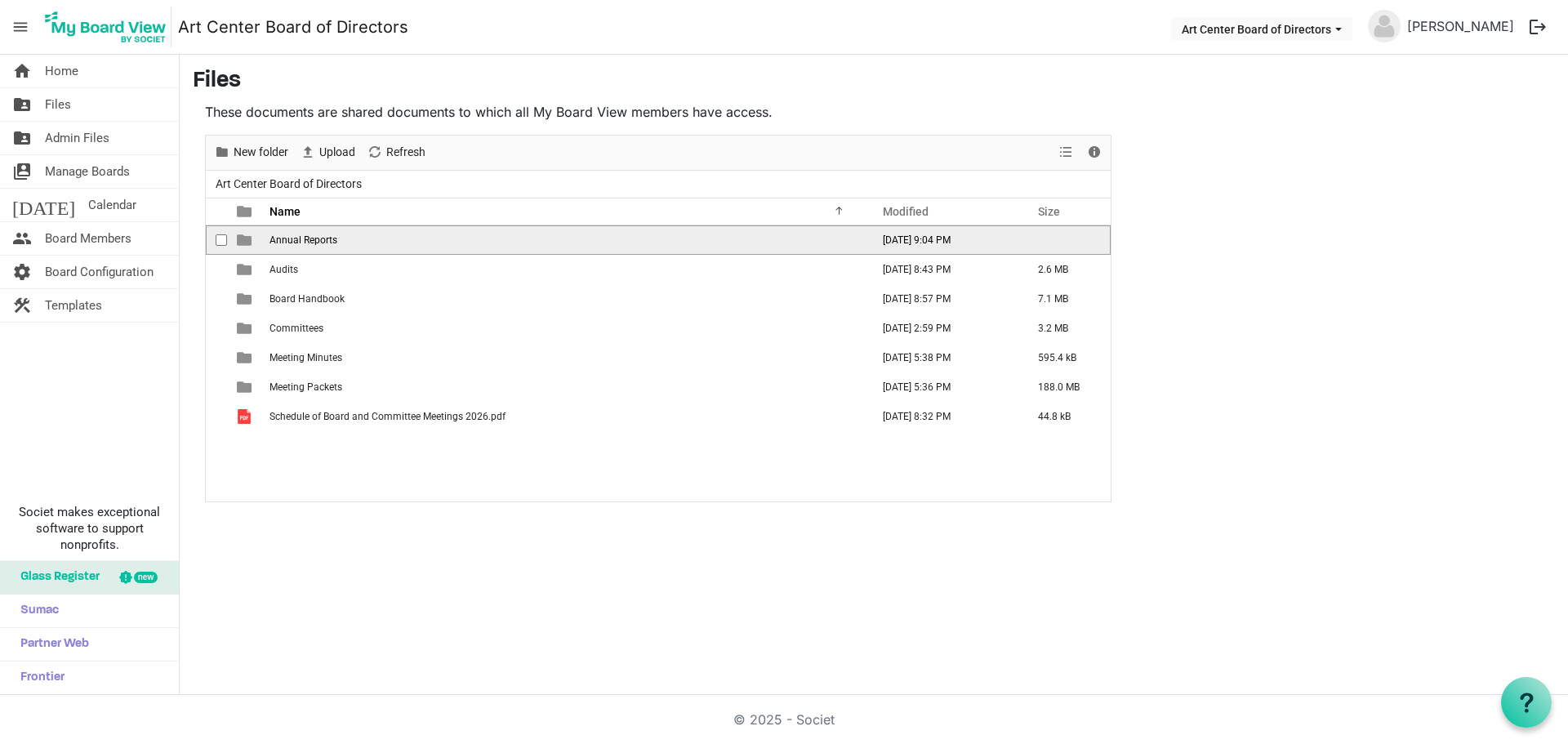
click at [284, 235] on span "Annual Reports" at bounding box center [304, 240] width 68 height 11
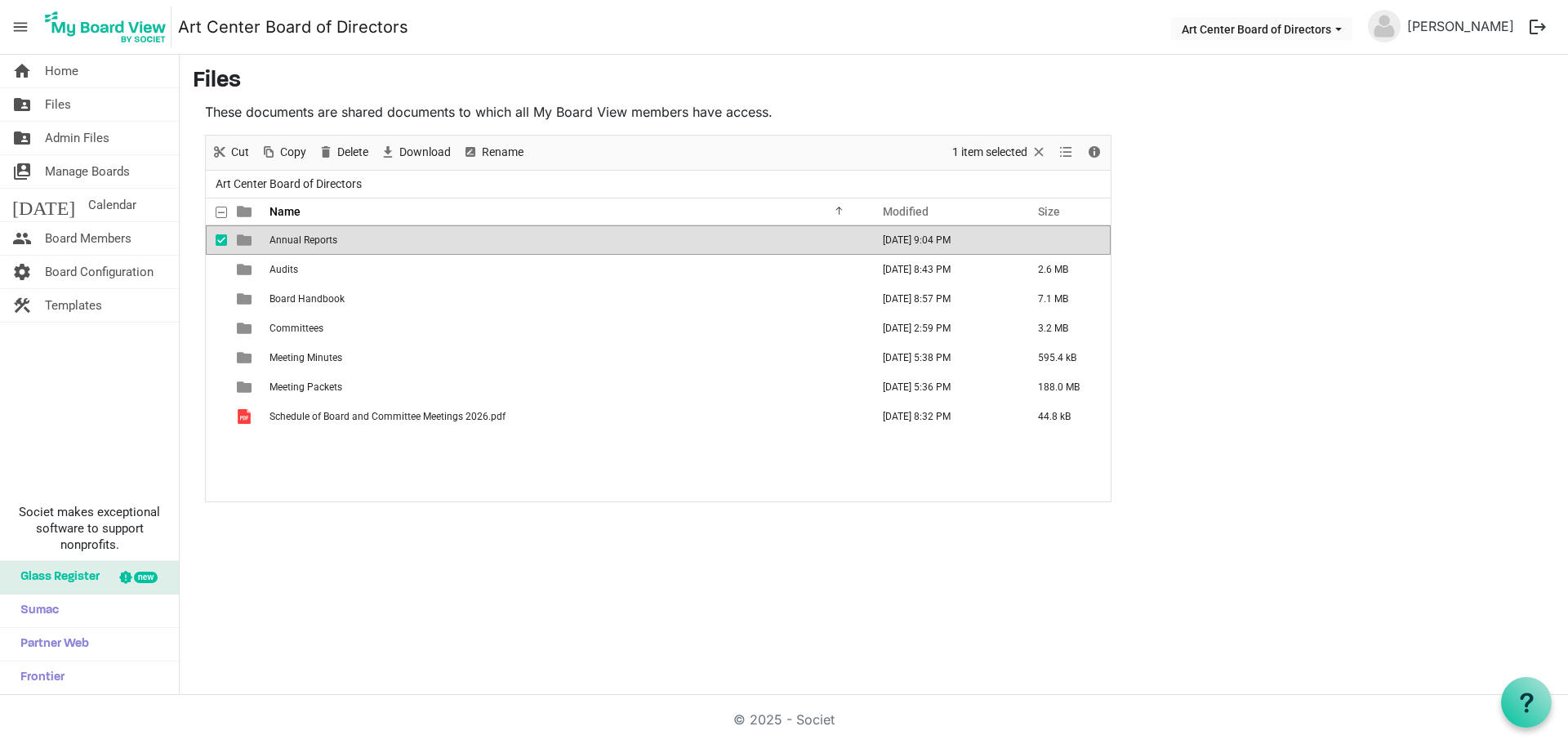
click at [298, 238] on span "Annual Reports" at bounding box center [304, 240] width 68 height 11
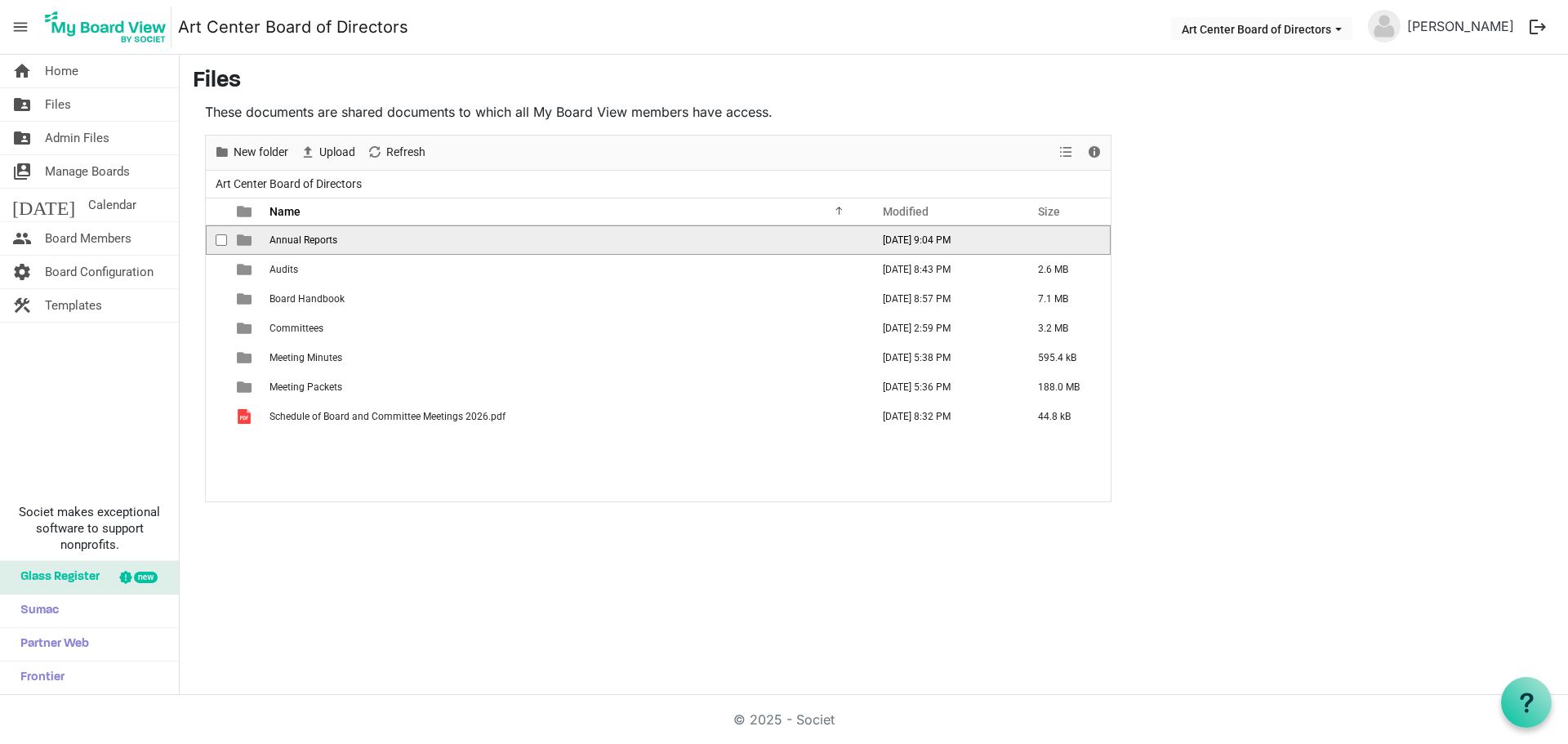
click at [298, 238] on span "Annual Reports" at bounding box center [304, 240] width 68 height 11
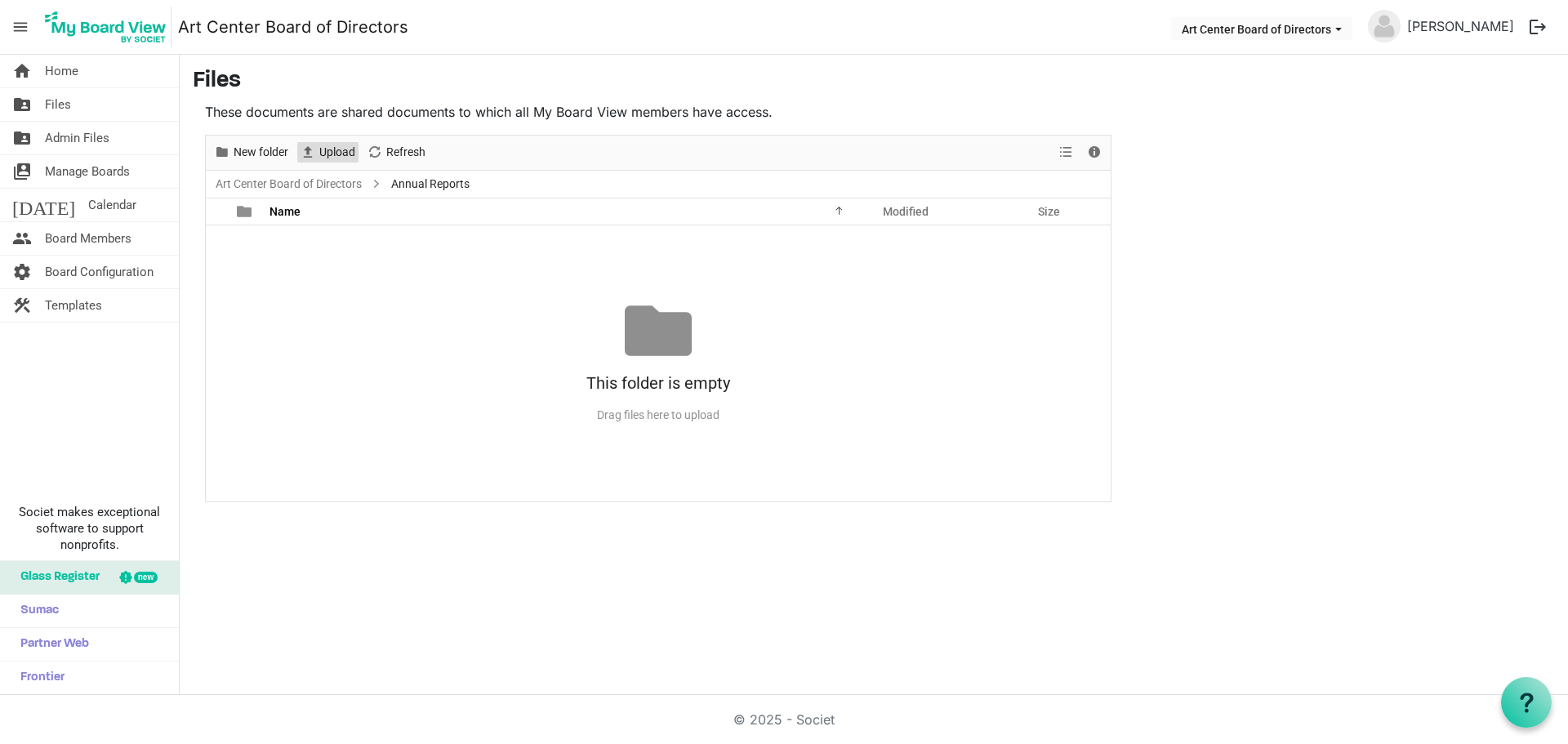
click at [321, 147] on span "Upload" at bounding box center [337, 152] width 39 height 20
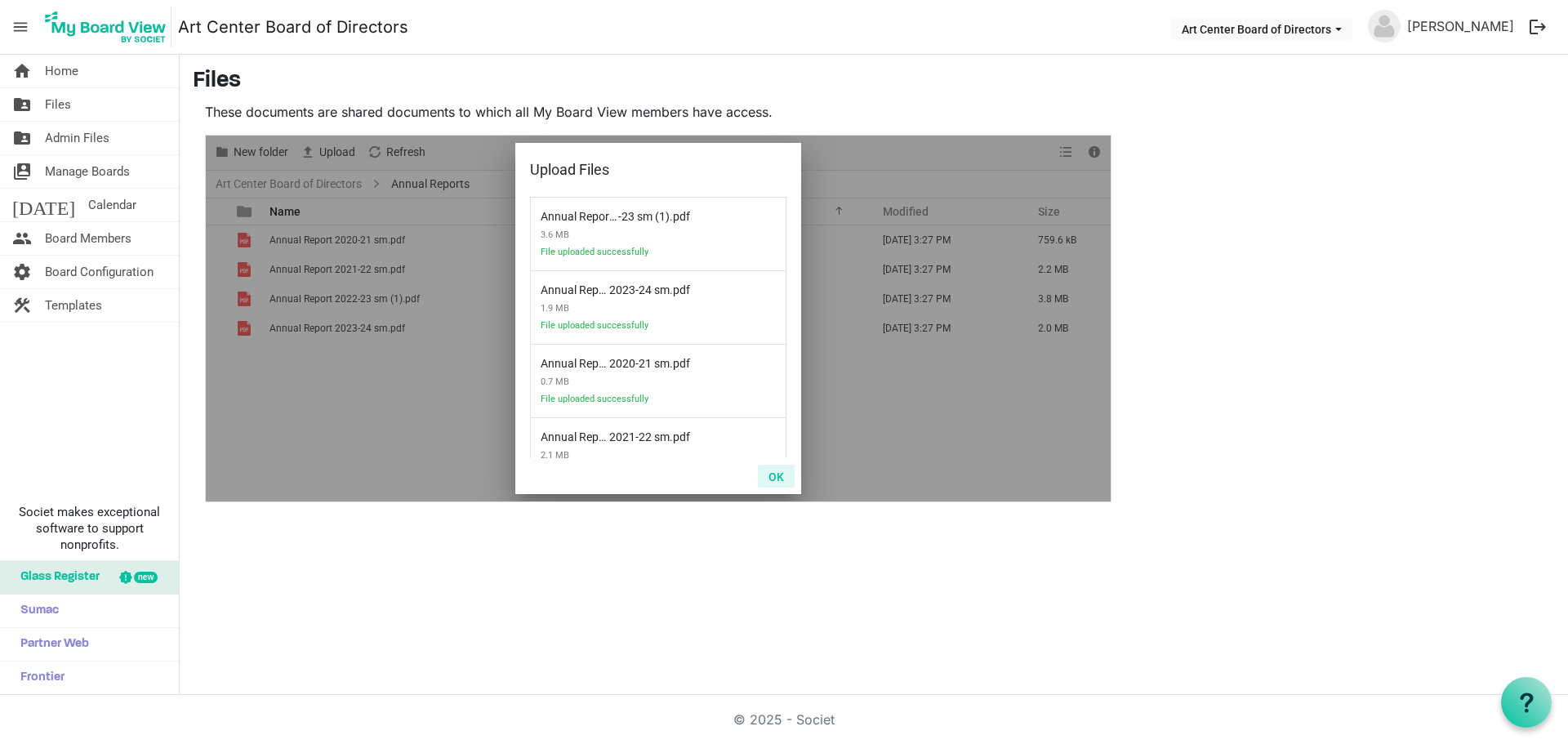
click at [775, 481] on button "OK" at bounding box center [777, 476] width 37 height 23
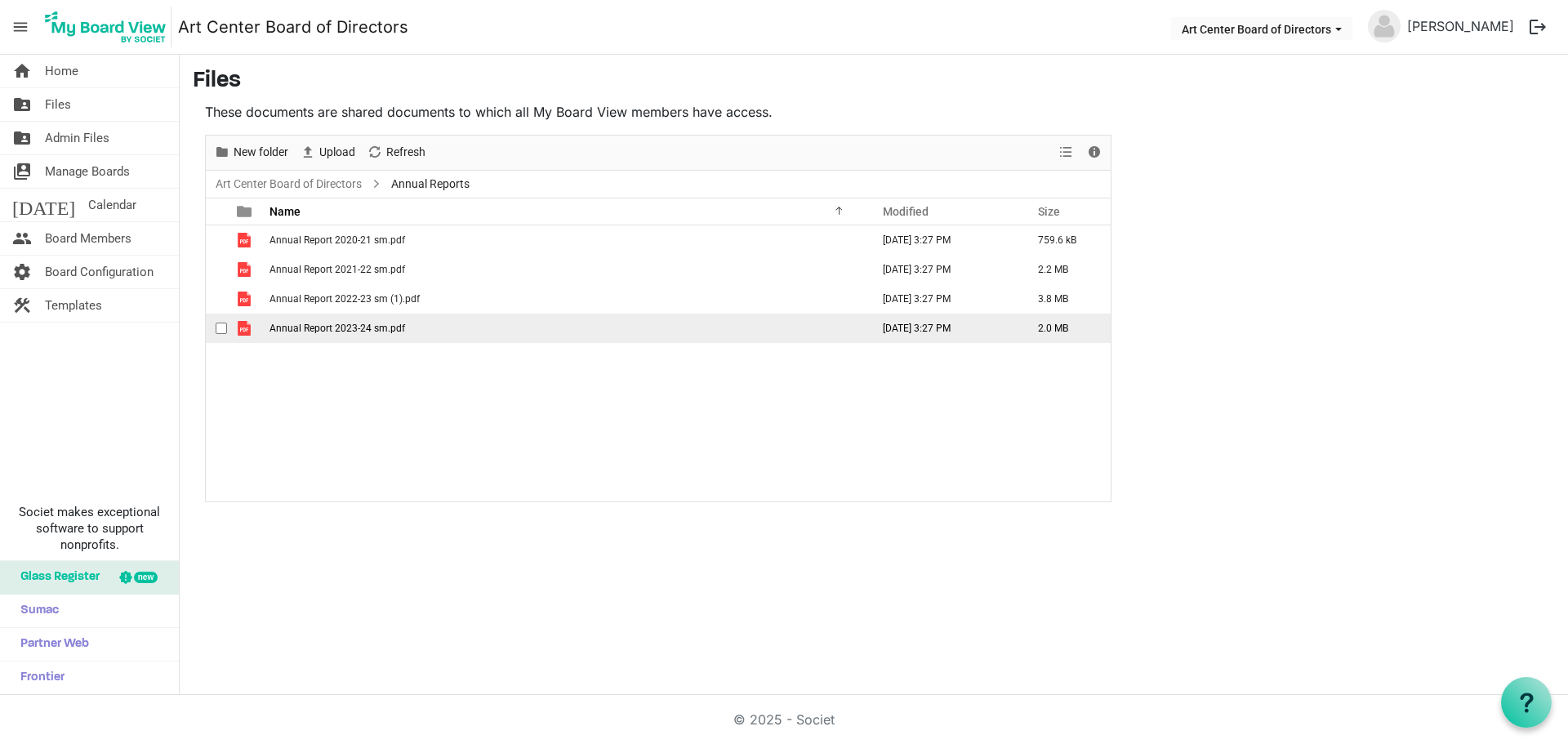
click at [376, 327] on span "Annual Report 2023-24 sm.pdf" at bounding box center [337, 328] width 135 height 11
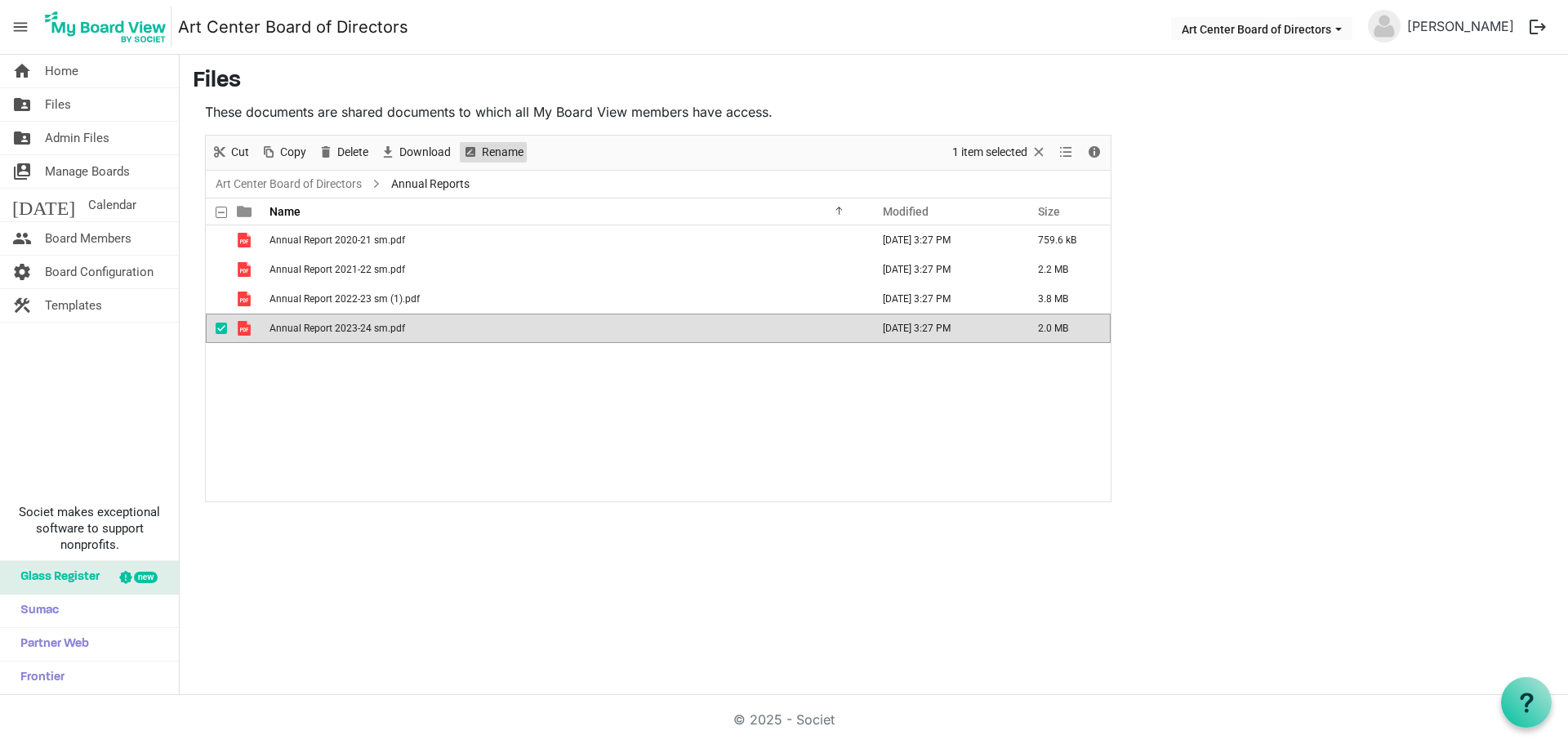
click at [492, 153] on span "Rename" at bounding box center [502, 152] width 45 height 20
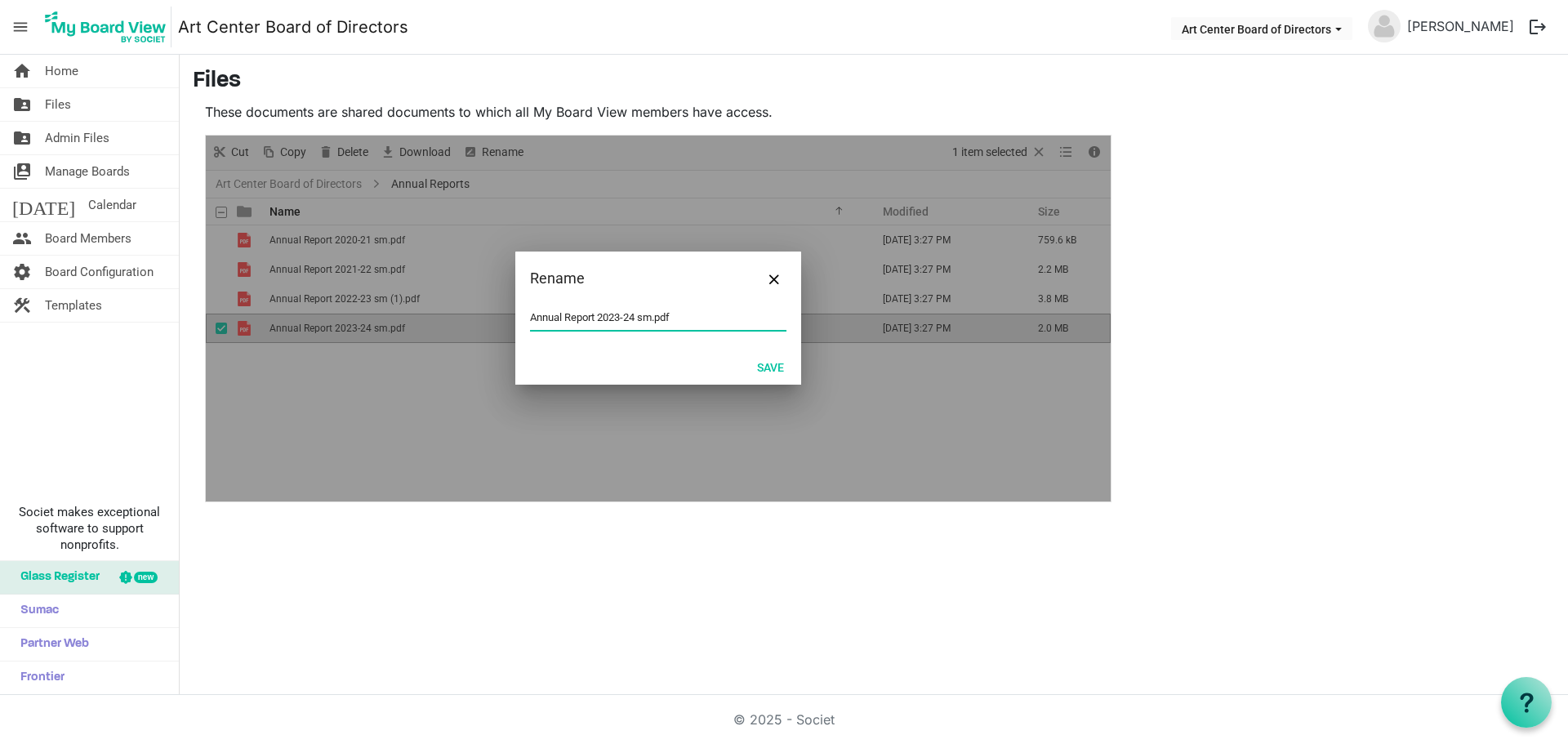
click at [654, 317] on input "Annual Report 2023-24 sm.pdf" at bounding box center [658, 317] width 257 height 24
click at [771, 366] on button "Save" at bounding box center [770, 366] width 48 height 23
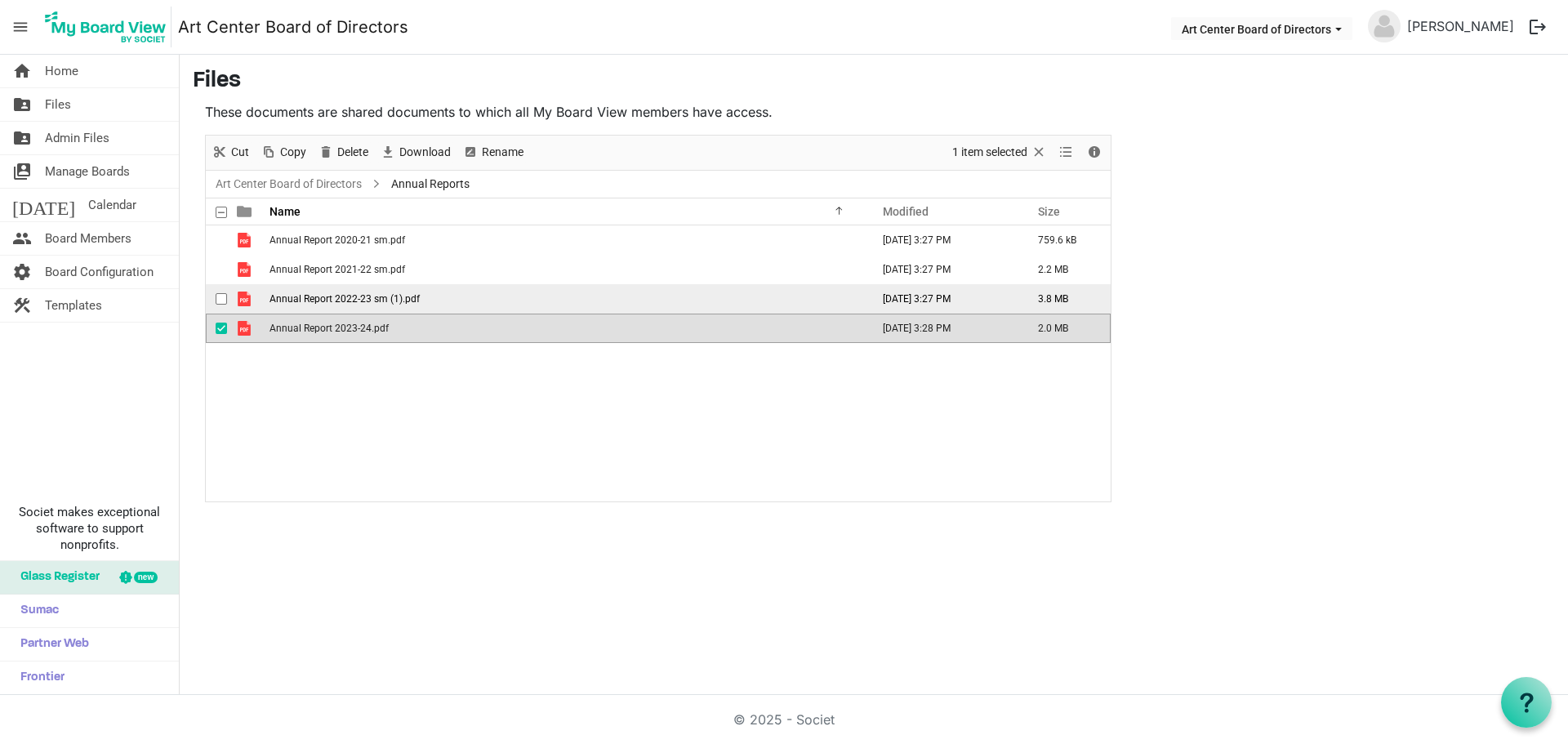
click at [391, 304] on span "Annual Report 2022-23 sm (1).pdf" at bounding box center [345, 298] width 150 height 11
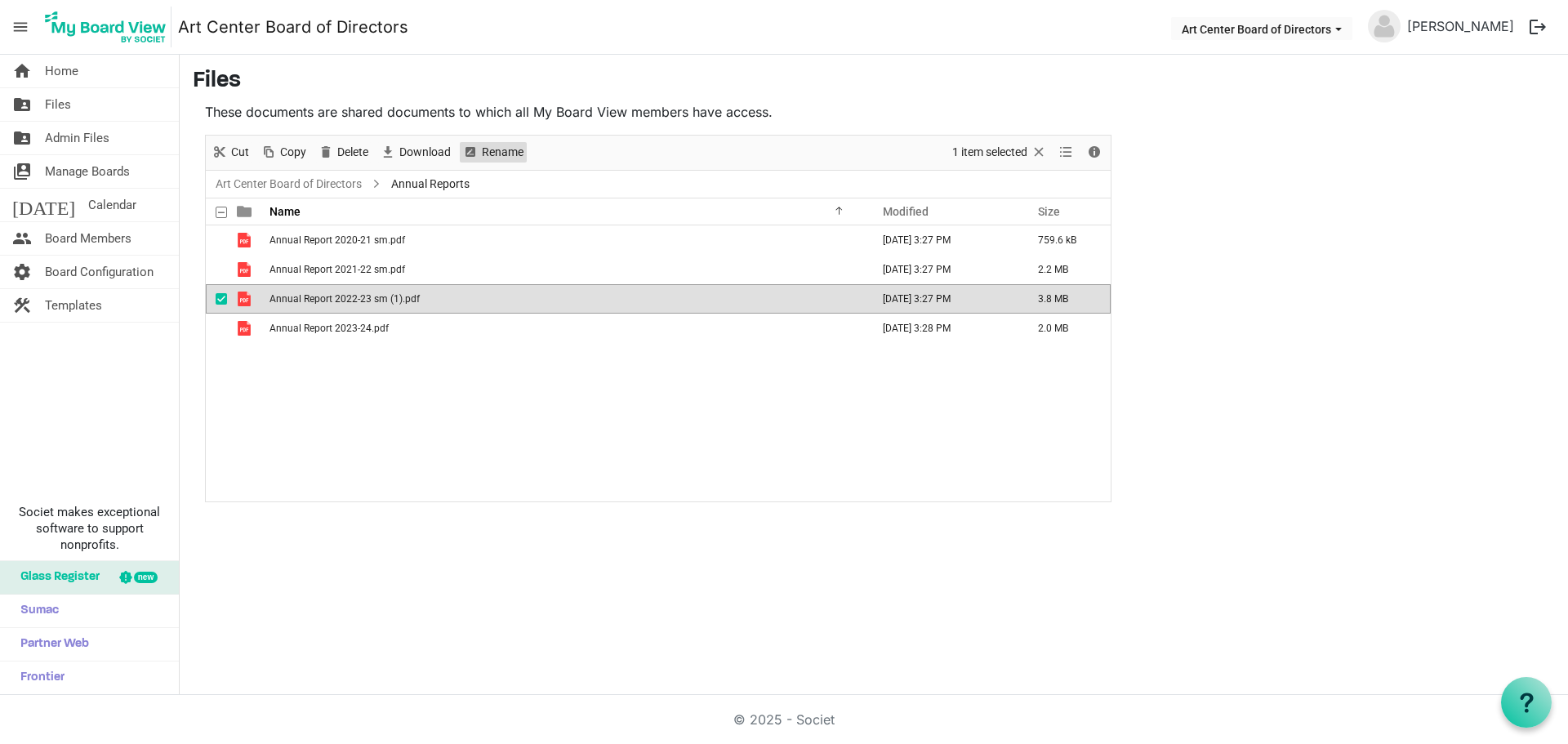
click at [490, 153] on span "Rename" at bounding box center [502, 152] width 45 height 20
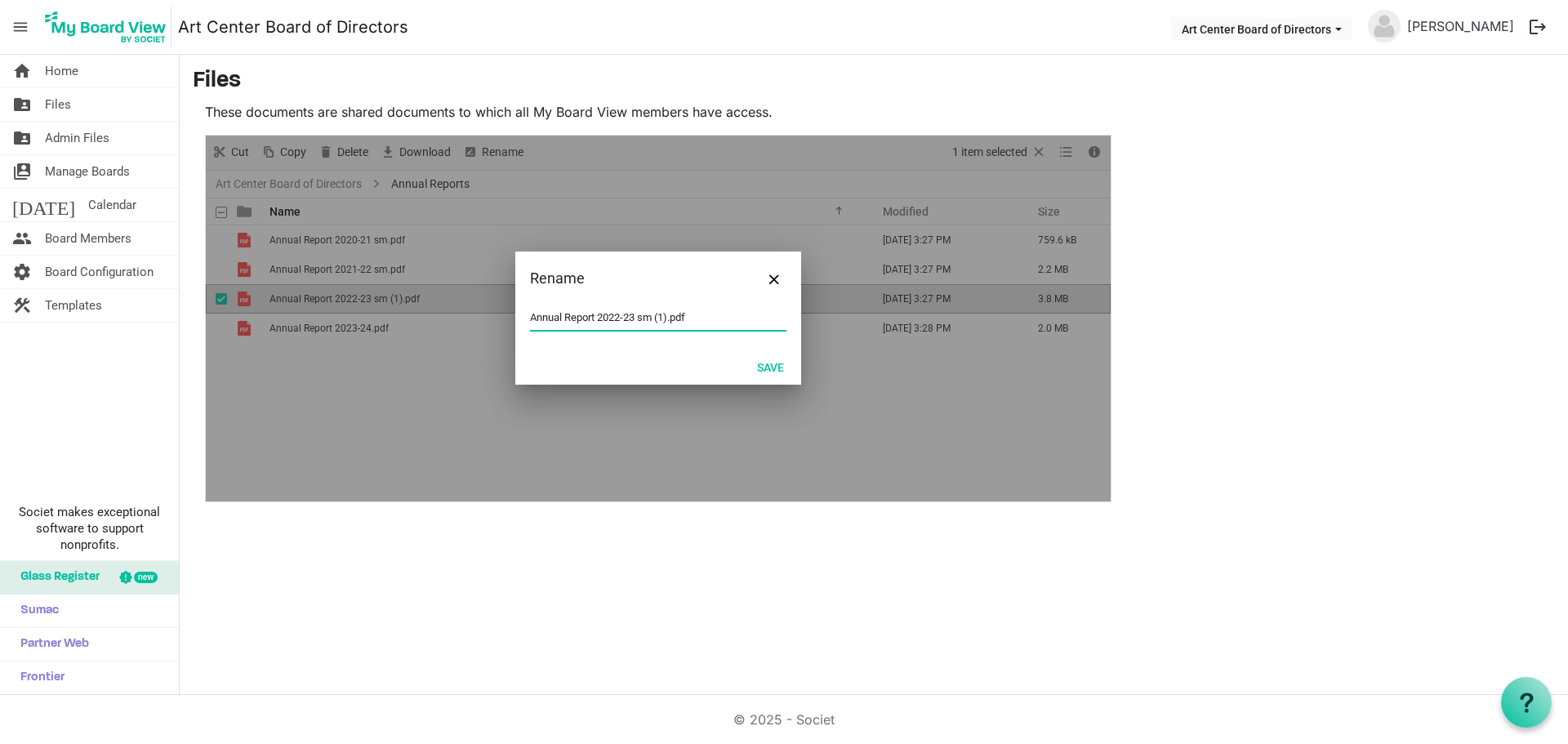
click at [669, 316] on input "Annual Report 2022-23 sm (1).pdf" at bounding box center [658, 317] width 257 height 24
click at [771, 365] on button "Save" at bounding box center [770, 366] width 48 height 23
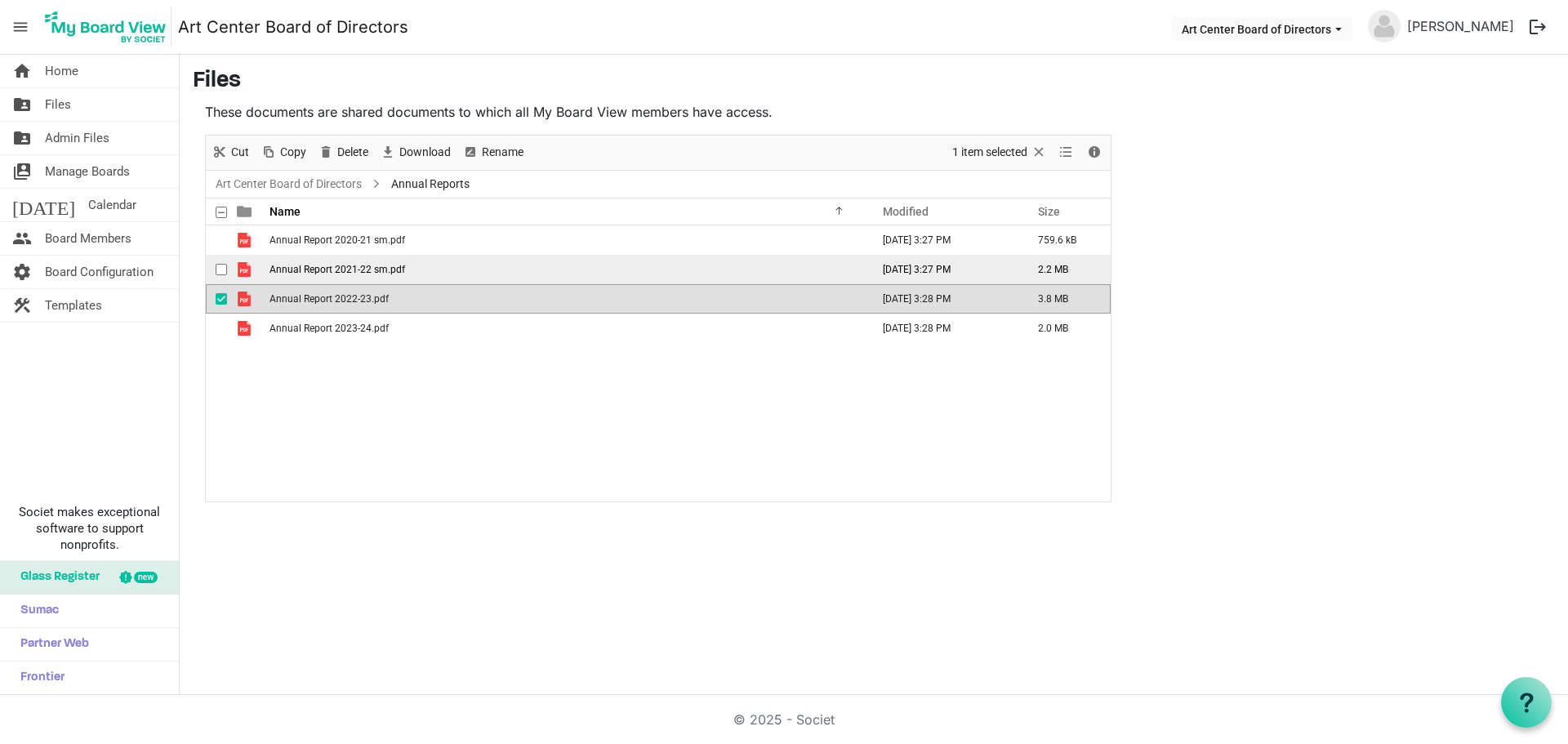
click at [389, 263] on span "Annual Report 2021-22 sm.pdf" at bounding box center [337, 269] width 135 height 11
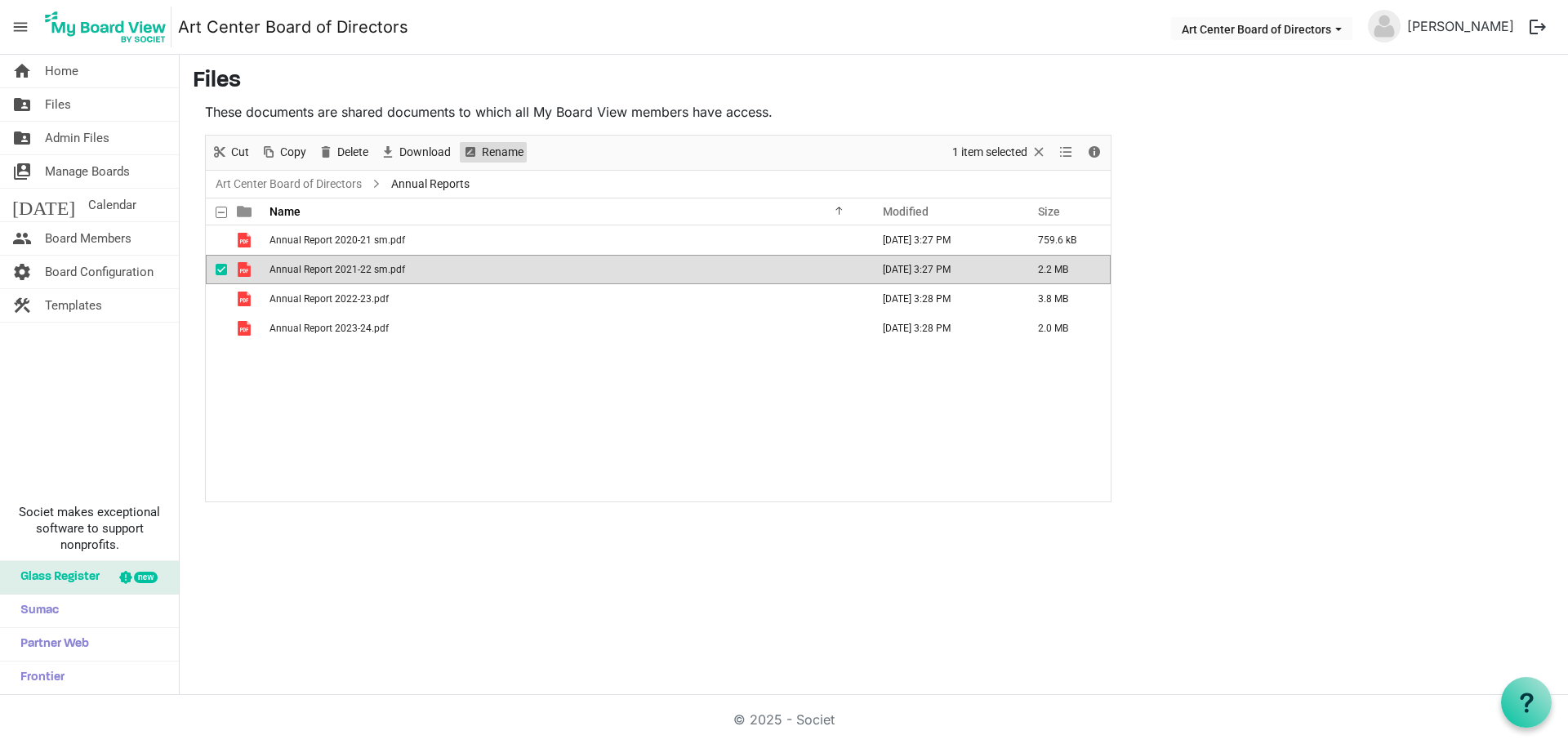
click at [504, 155] on span "Rename" at bounding box center [502, 152] width 45 height 20
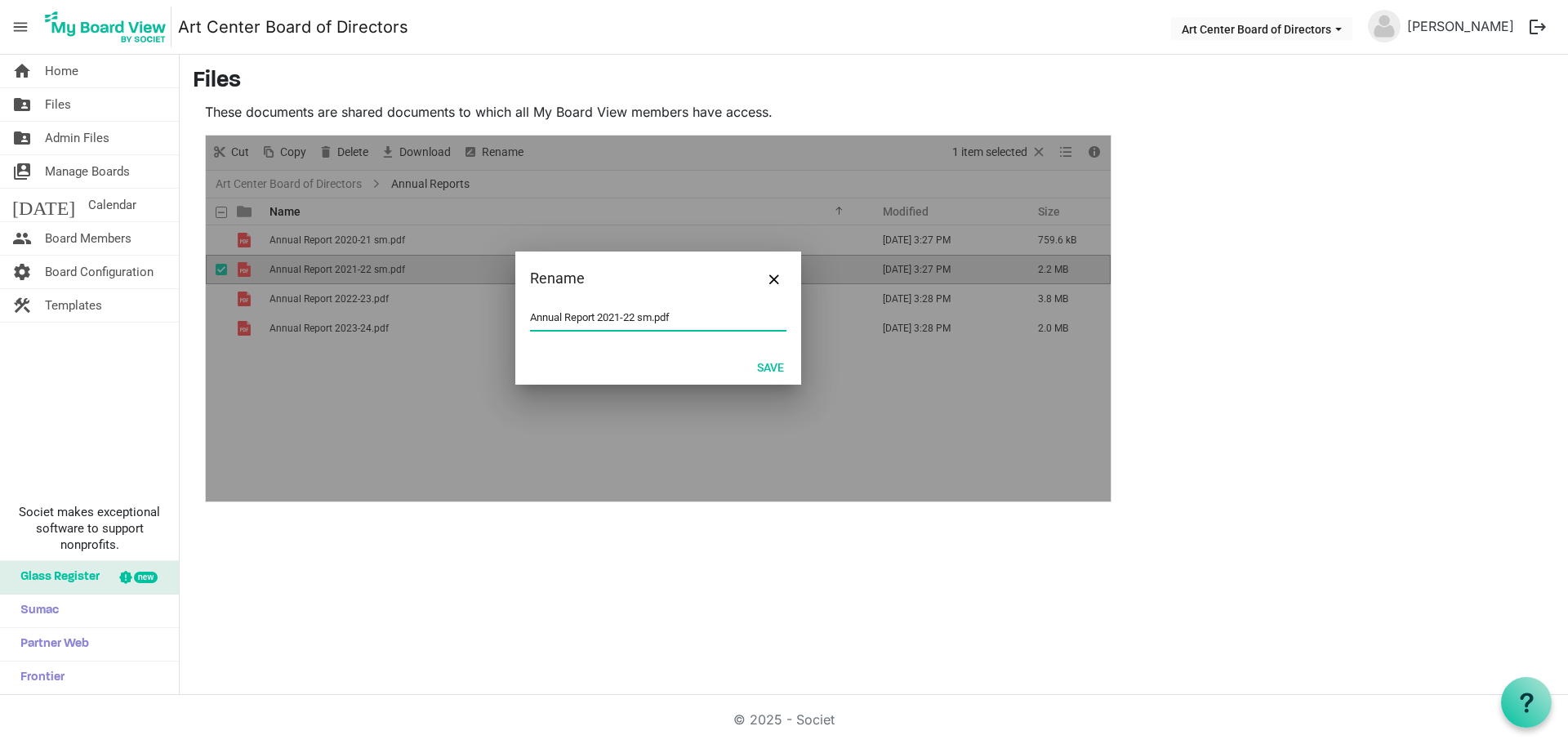
click at [653, 317] on input "Annual Report 2021-22 sm.pdf" at bounding box center [658, 317] width 257 height 24
click at [759, 367] on button "Save" at bounding box center [770, 366] width 48 height 23
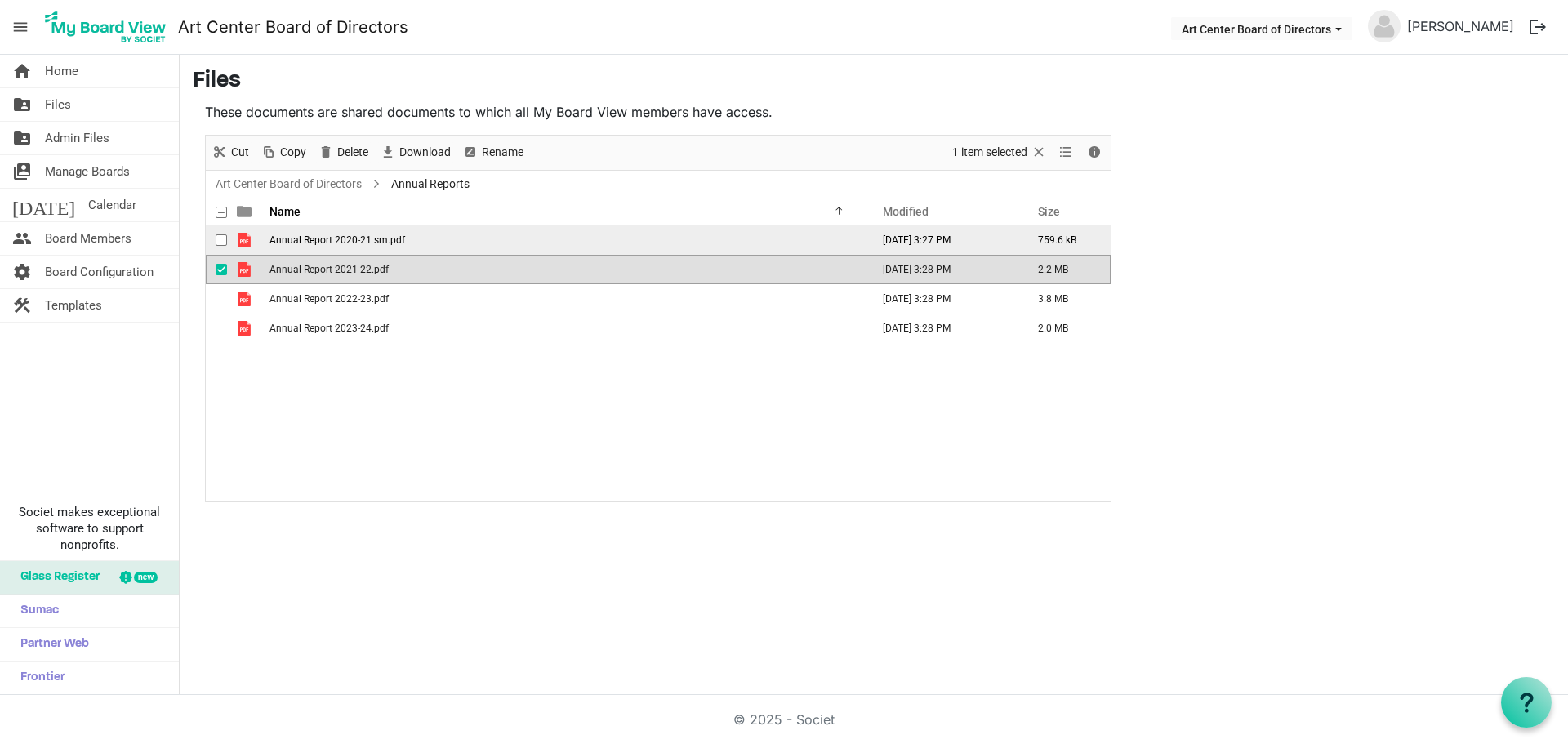
click at [391, 241] on span "Annual Report 2020-21 sm.pdf" at bounding box center [337, 240] width 135 height 11
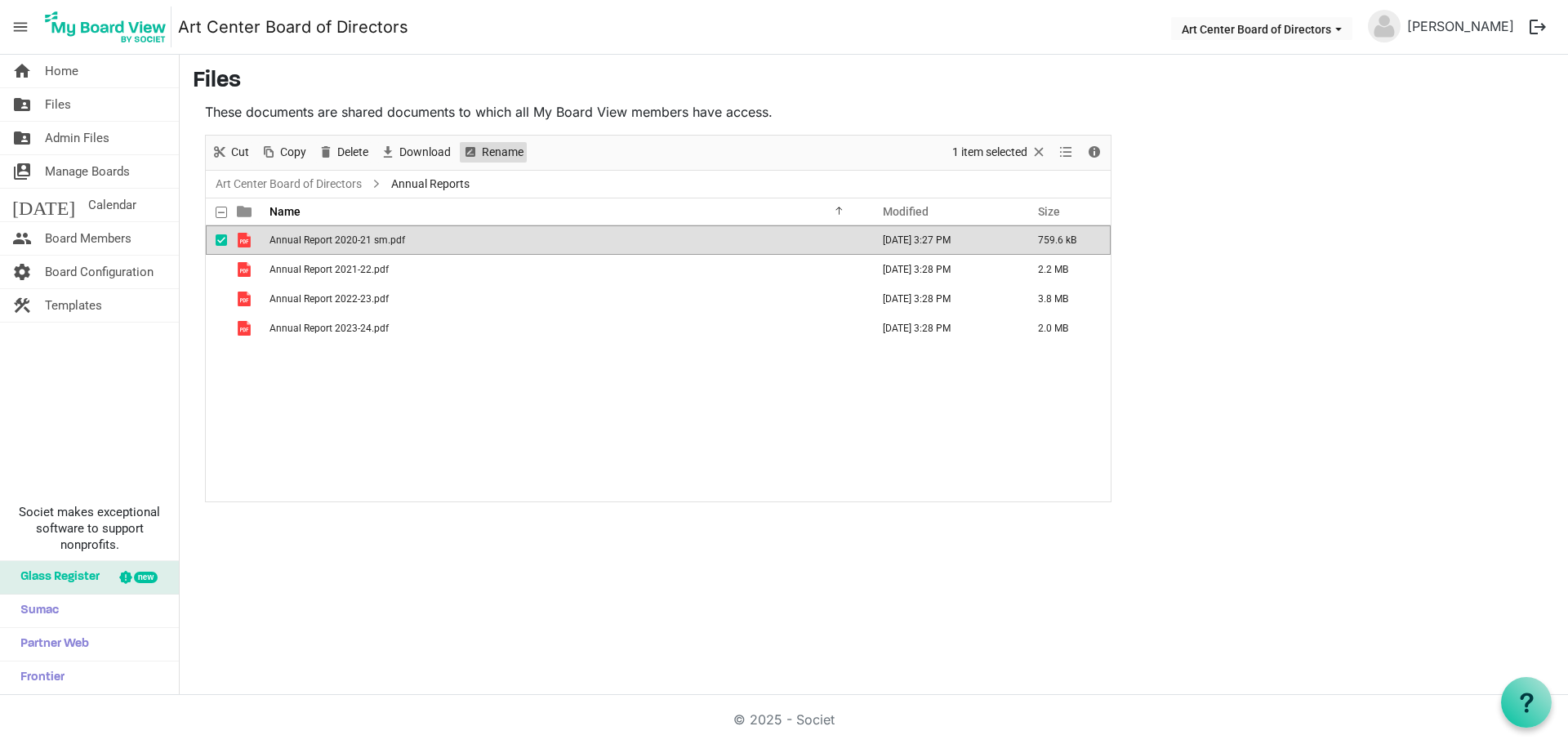
click at [488, 153] on span "Rename" at bounding box center [502, 152] width 45 height 20
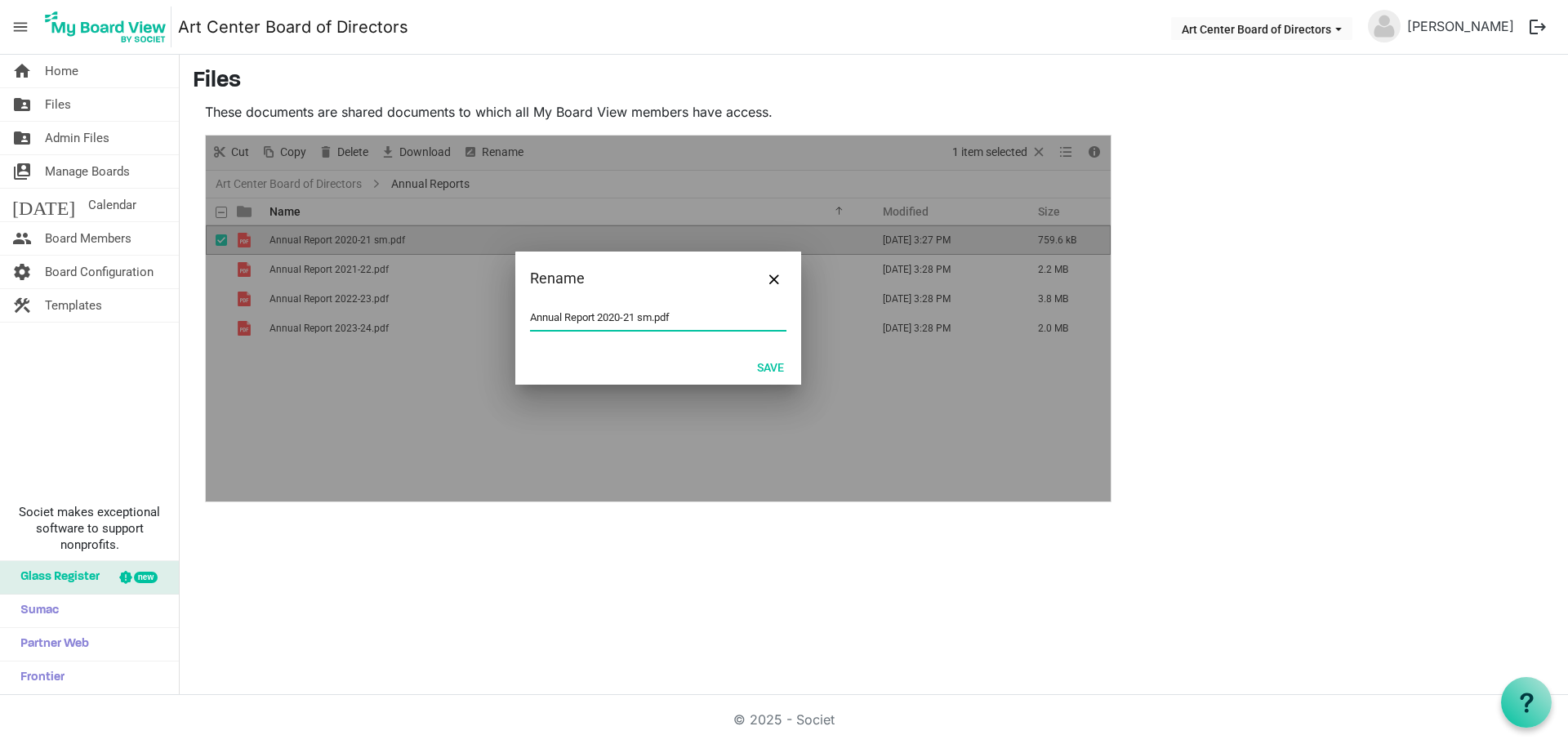
click at [655, 317] on input "Annual Report 2020-21 sm.pdf" at bounding box center [658, 317] width 257 height 24
type input "Annual Report 2020-21.pdf"
click at [771, 371] on button "Save" at bounding box center [770, 366] width 48 height 23
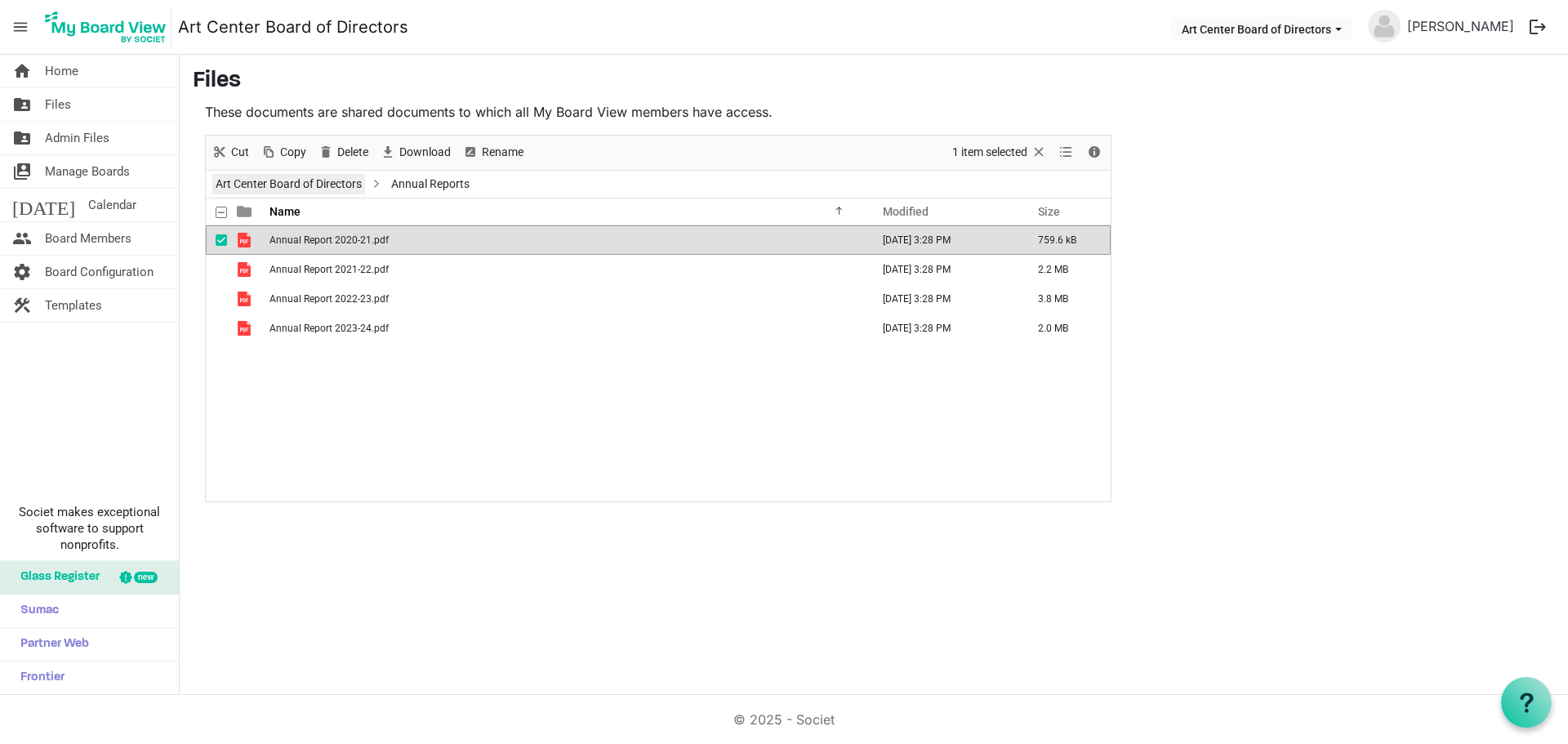
click at [284, 188] on link "Art Center Board of Directors" at bounding box center [288, 183] width 153 height 20
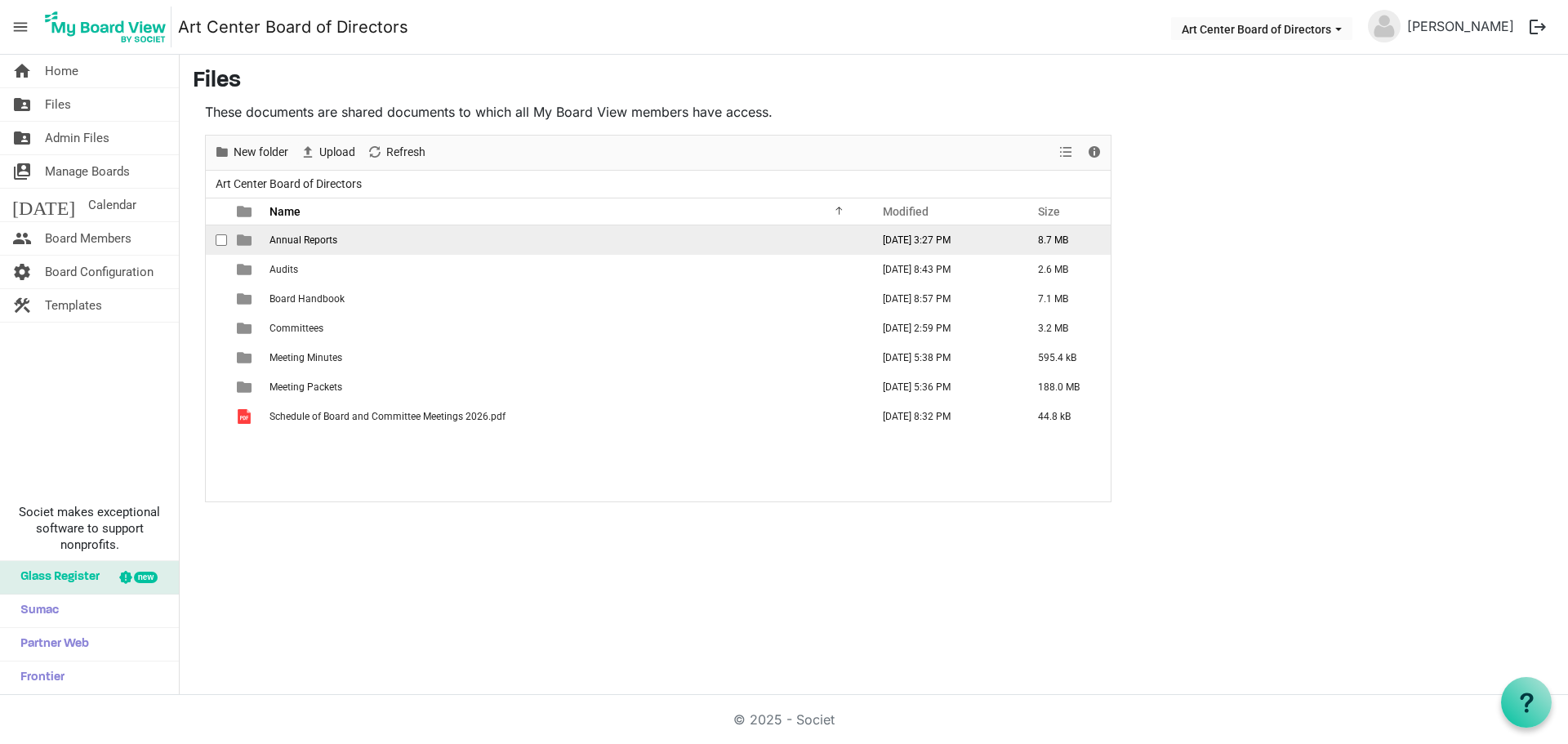
click at [289, 242] on span "Annual Reports" at bounding box center [304, 240] width 68 height 11
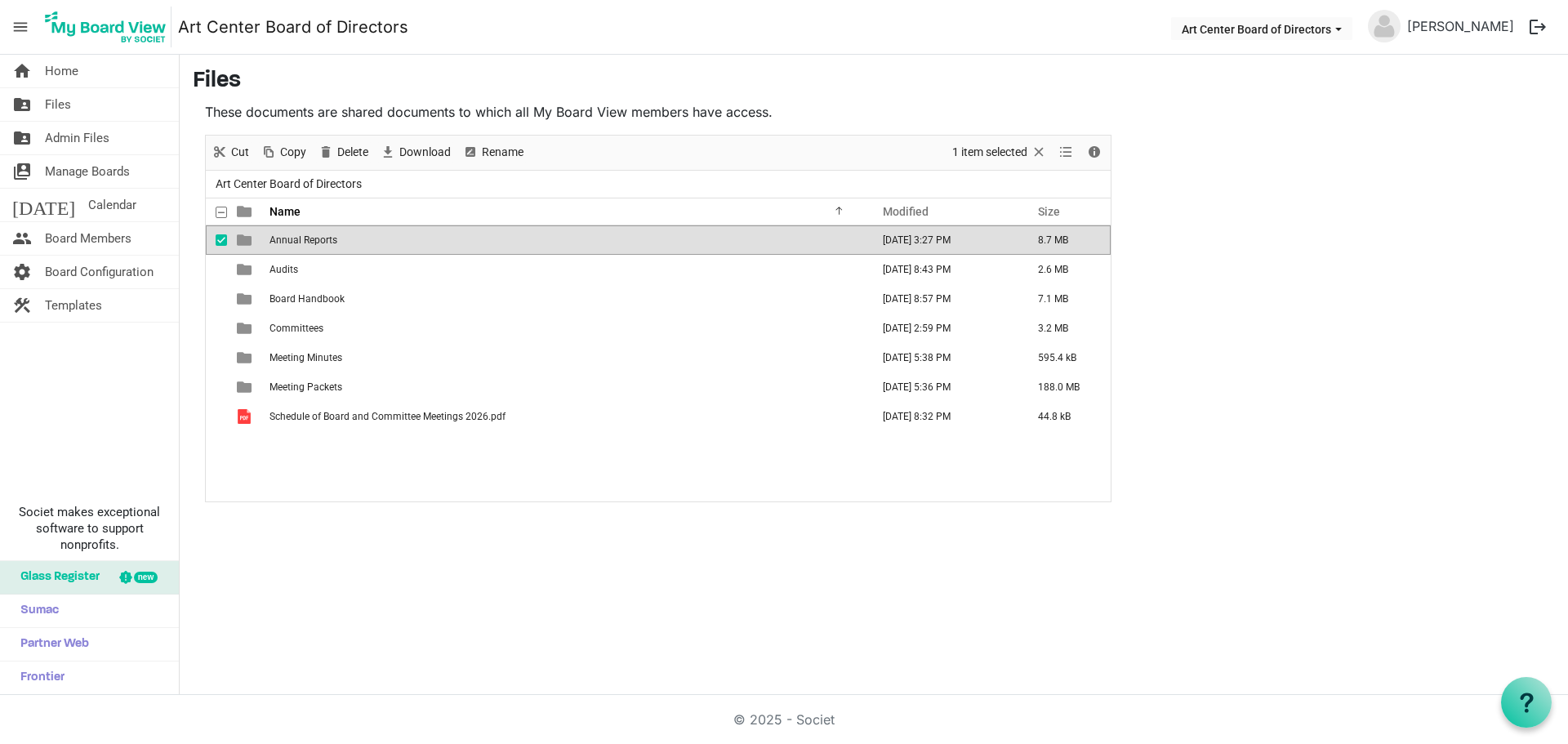
click at [288, 242] on span "Annual Reports" at bounding box center [304, 240] width 68 height 11
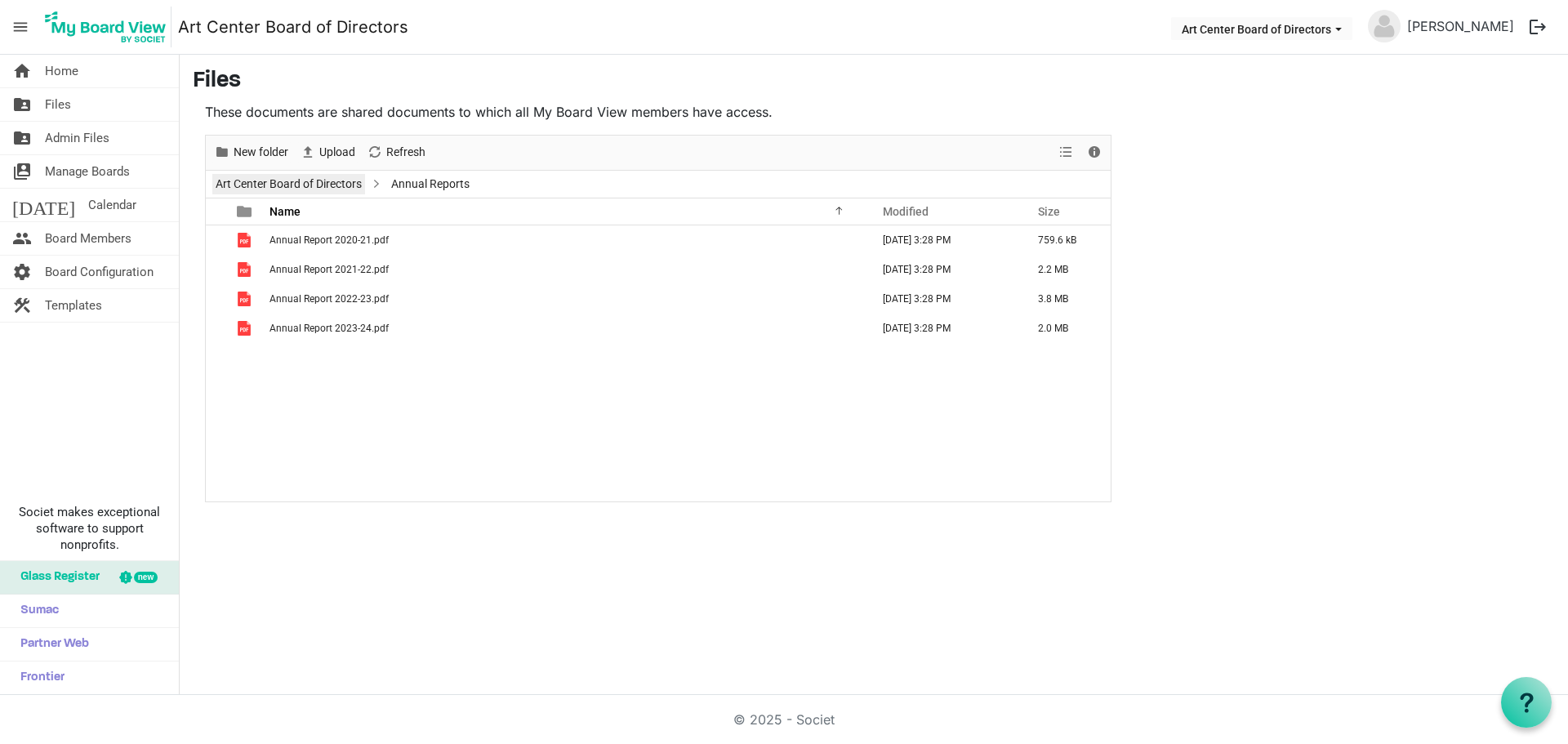
click at [333, 183] on link "Art Center Board of Directors" at bounding box center [288, 183] width 153 height 20
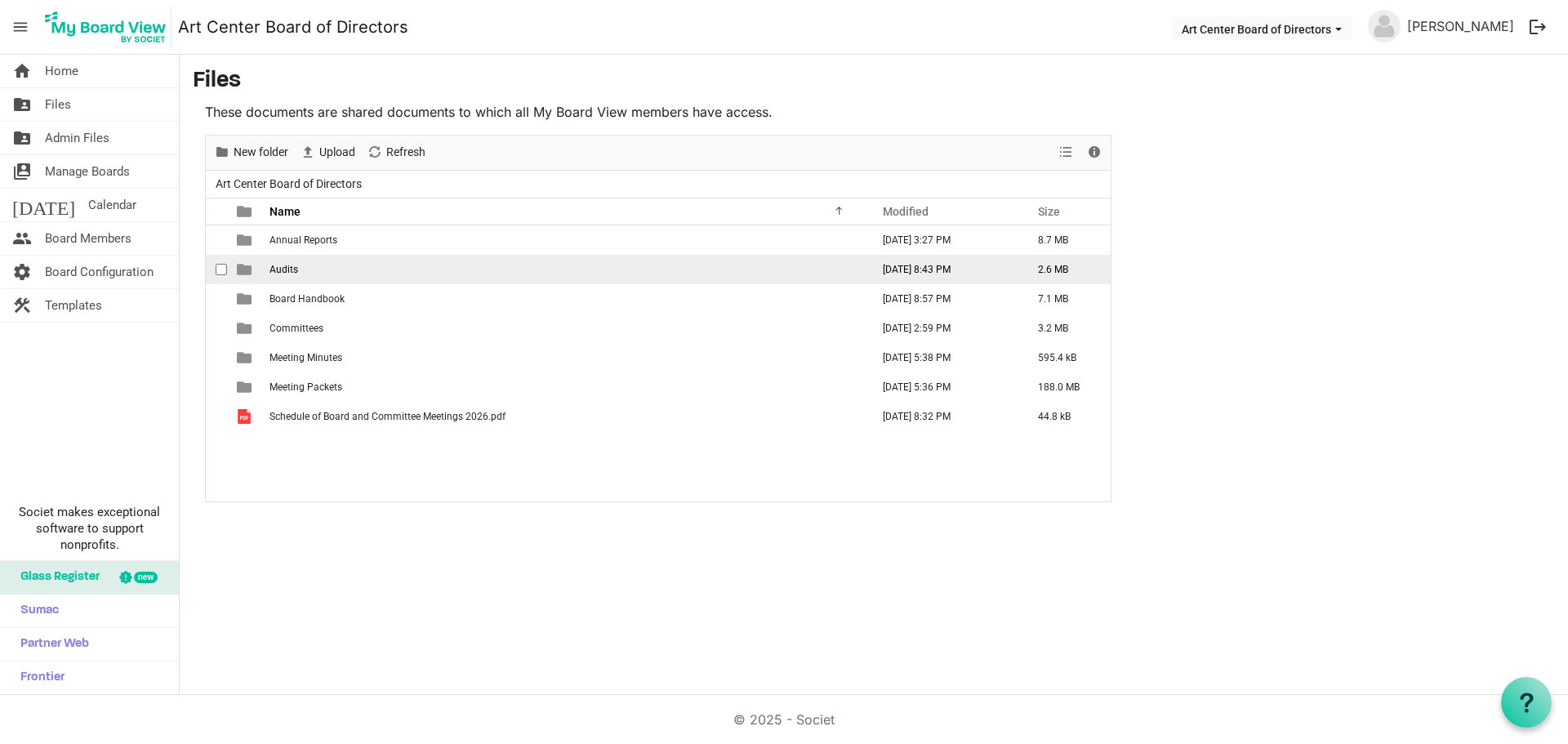
click at [290, 272] on span "Audits" at bounding box center [284, 269] width 29 height 11
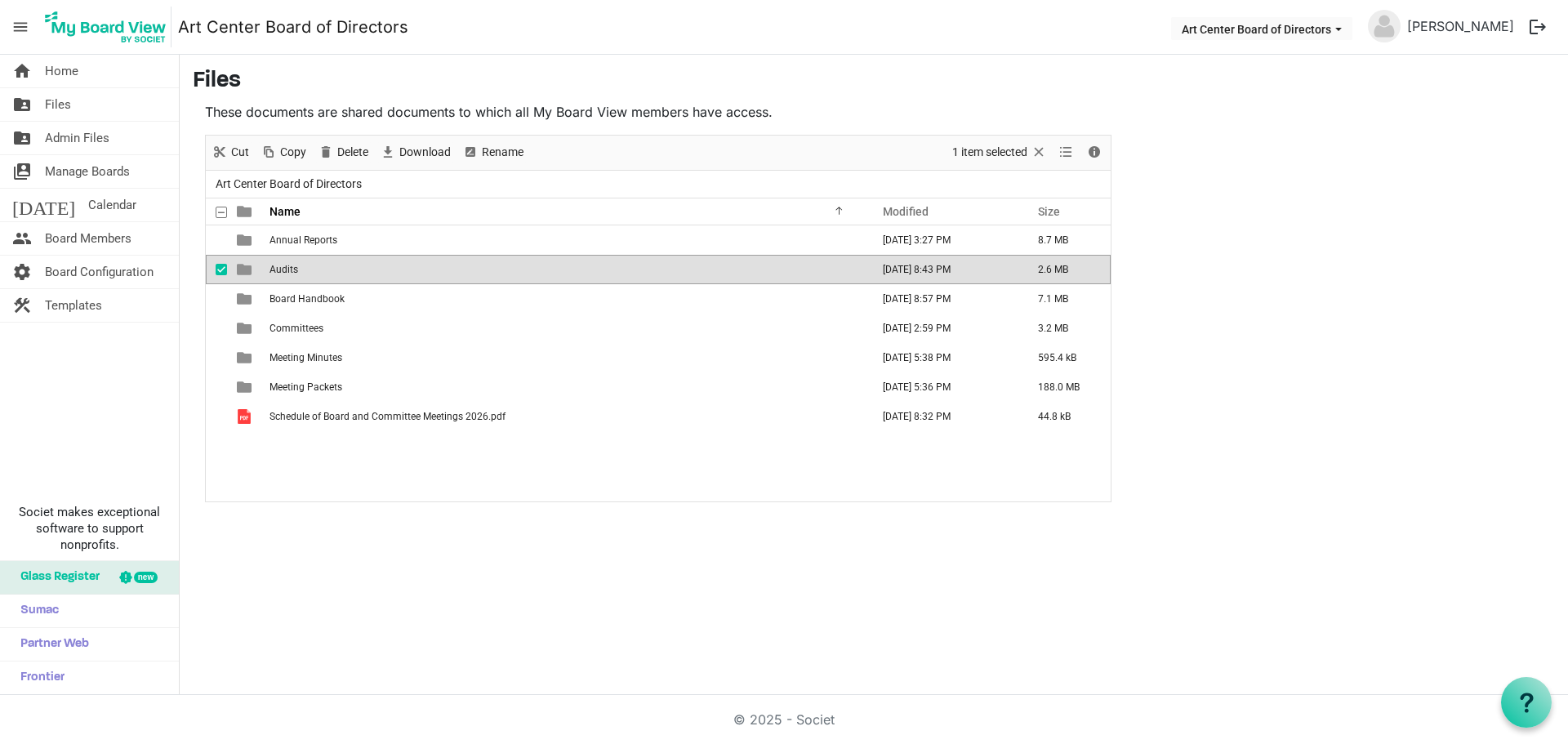
click at [290, 272] on span "Audits" at bounding box center [284, 269] width 29 height 11
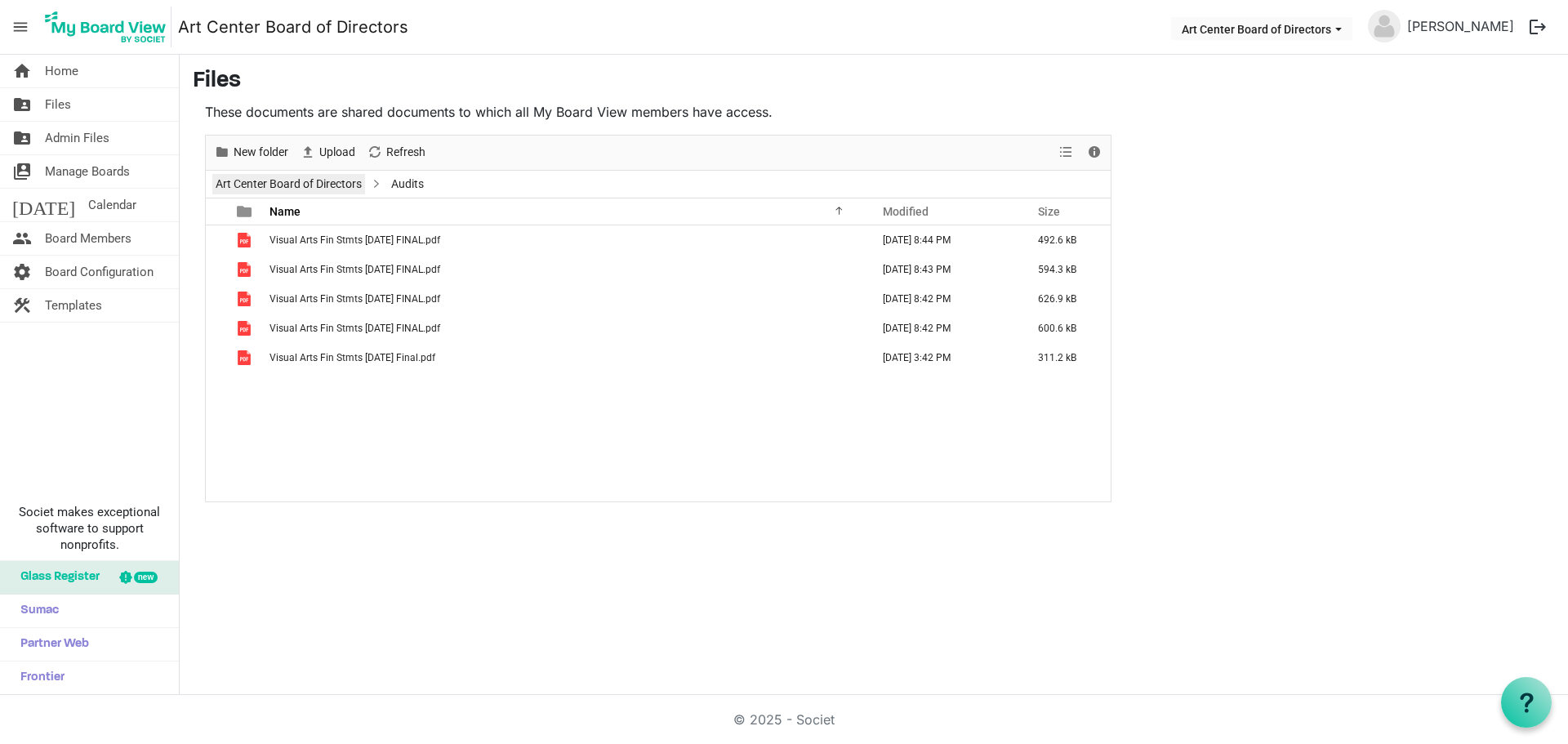
click at [329, 188] on link "Art Center Board of Directors" at bounding box center [288, 183] width 153 height 20
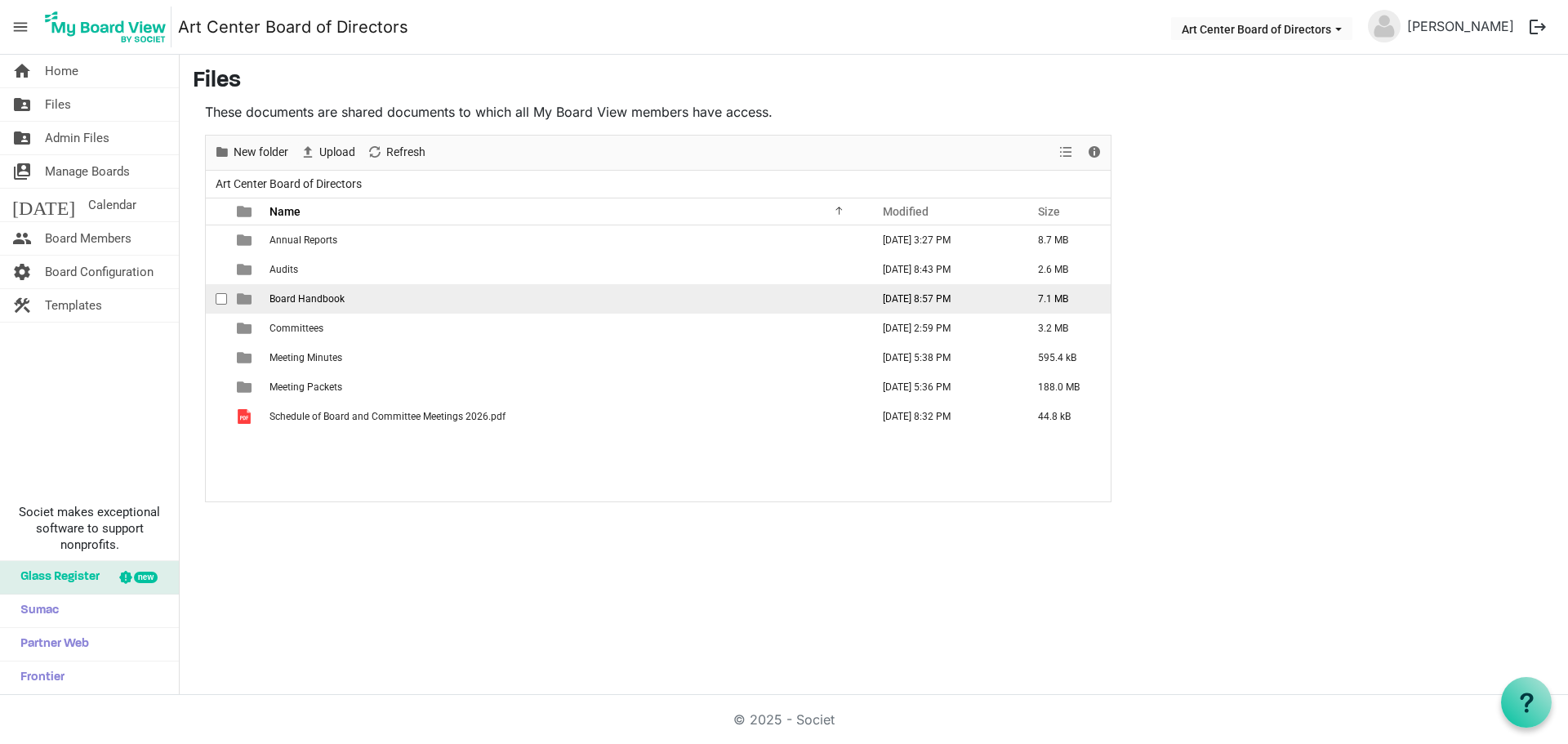
click at [302, 300] on span "Board Handbook" at bounding box center [307, 298] width 75 height 11
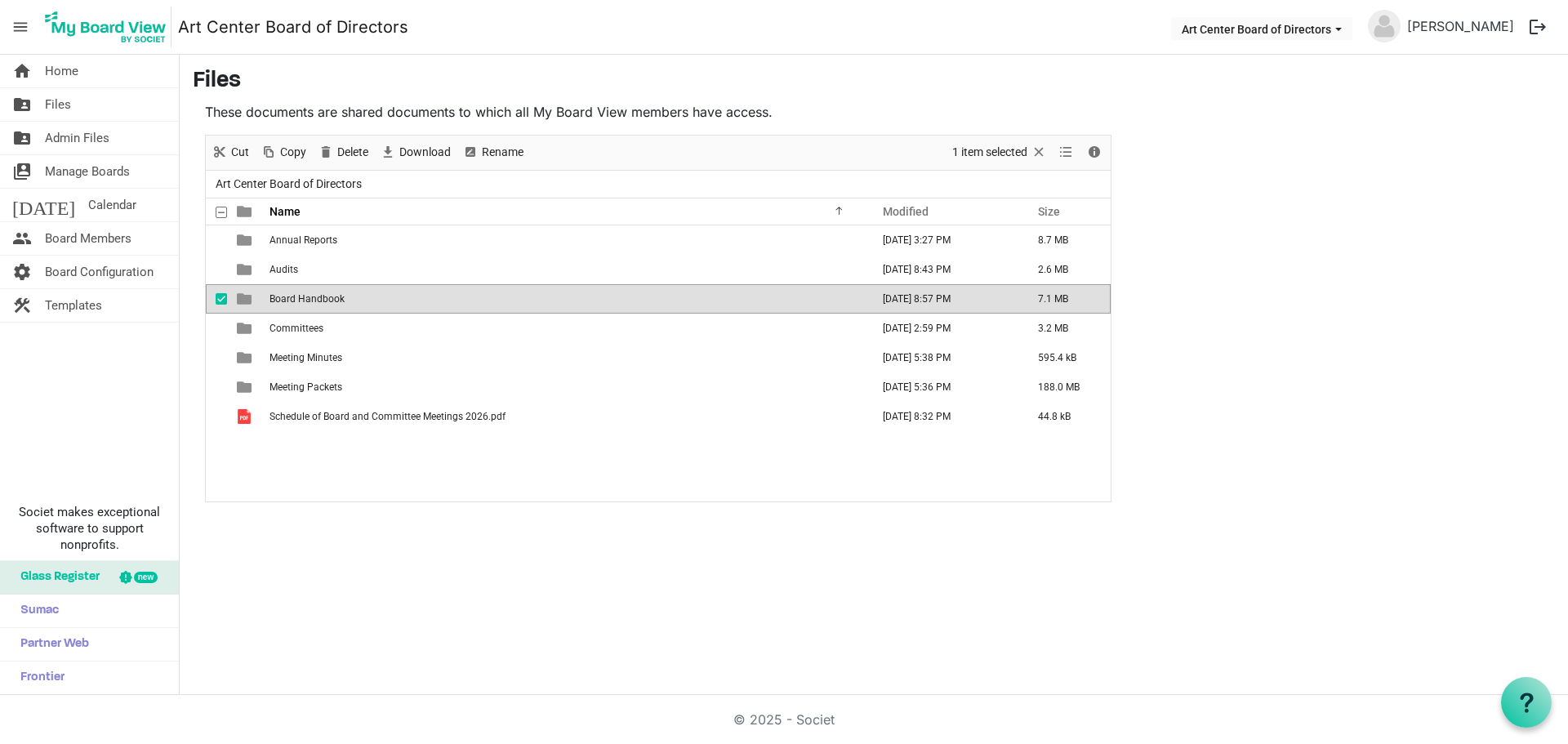
click at [301, 299] on span "Board Handbook" at bounding box center [307, 298] width 75 height 11
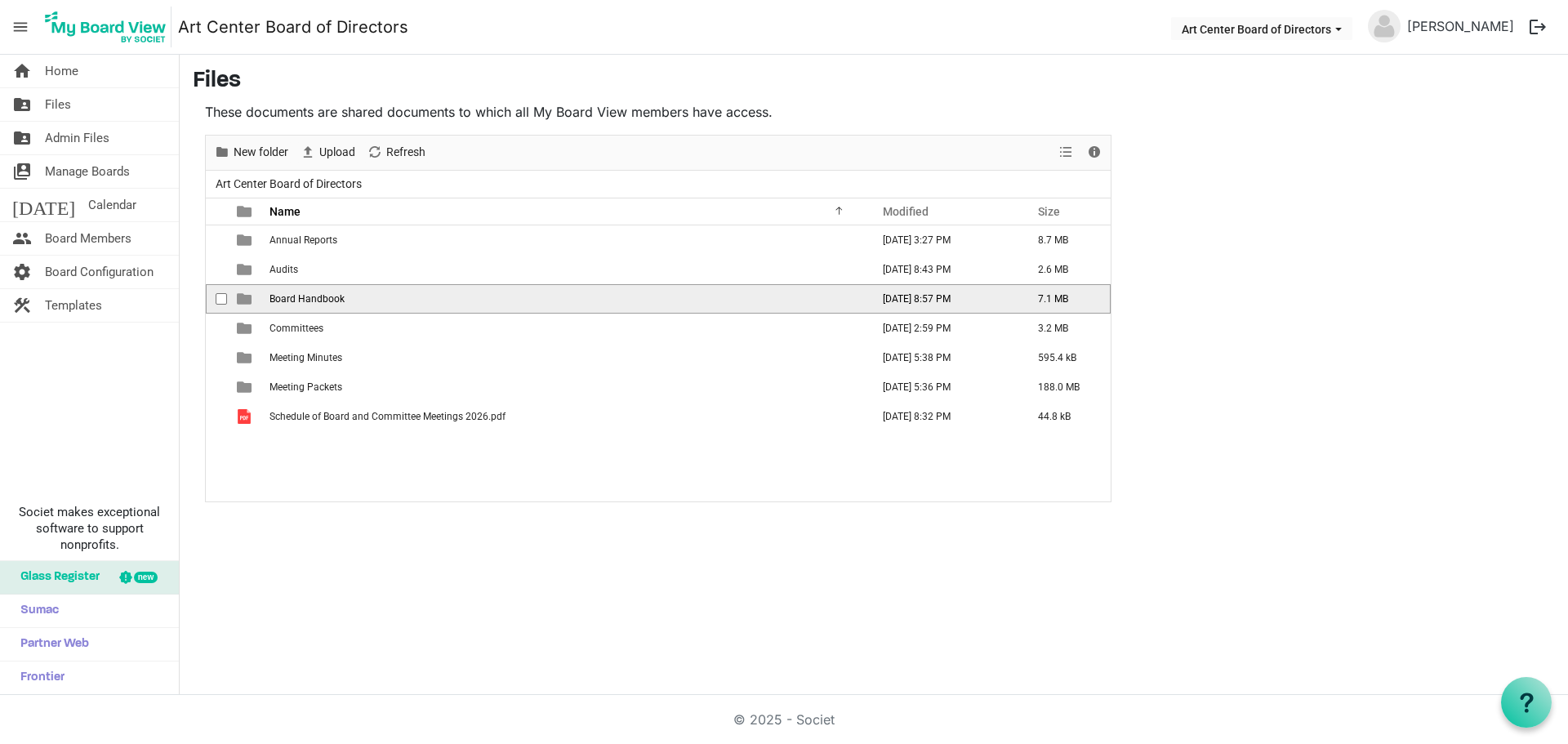
click at [278, 301] on span "Board Handbook" at bounding box center [307, 298] width 75 height 11
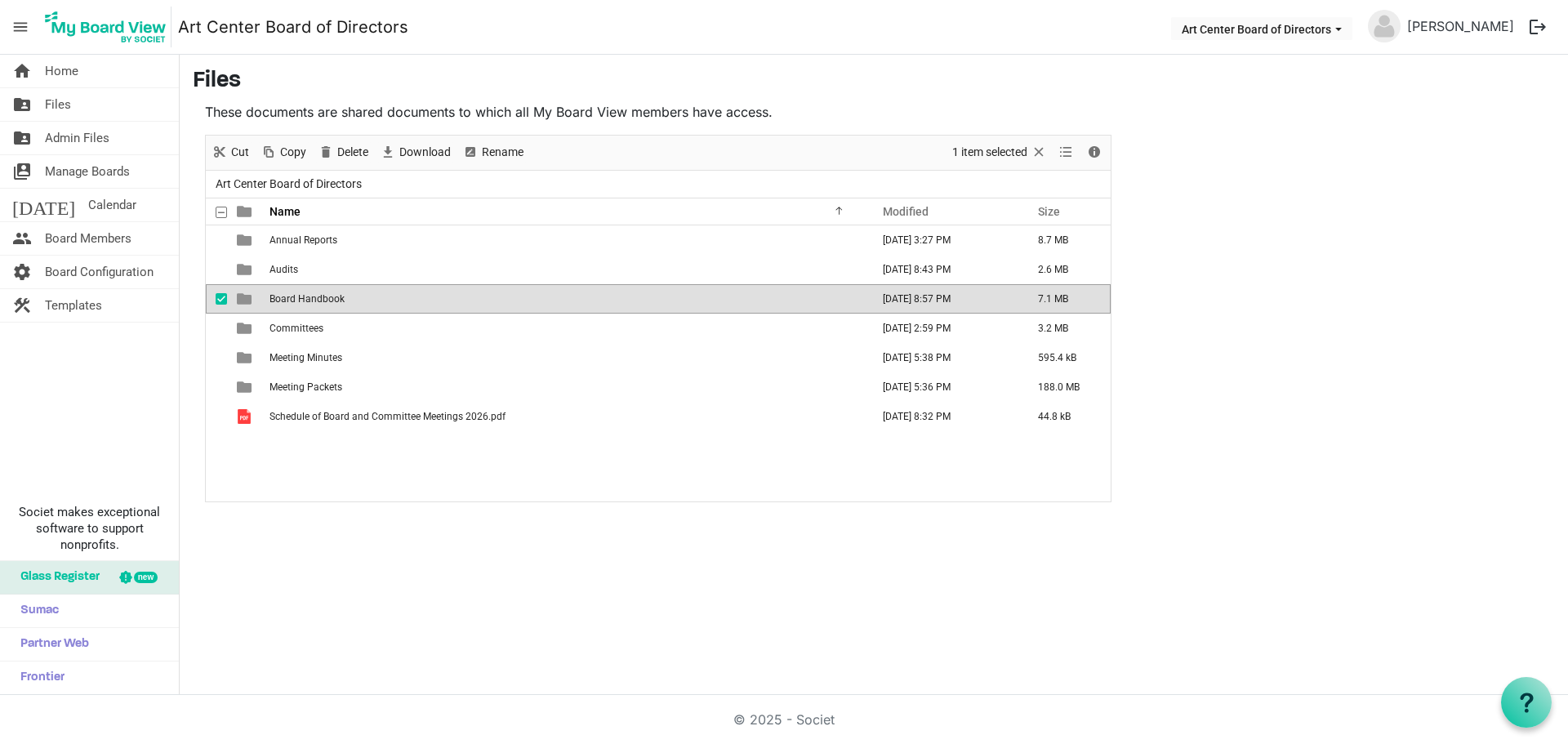
click at [278, 300] on span "Board Handbook" at bounding box center [307, 298] width 75 height 11
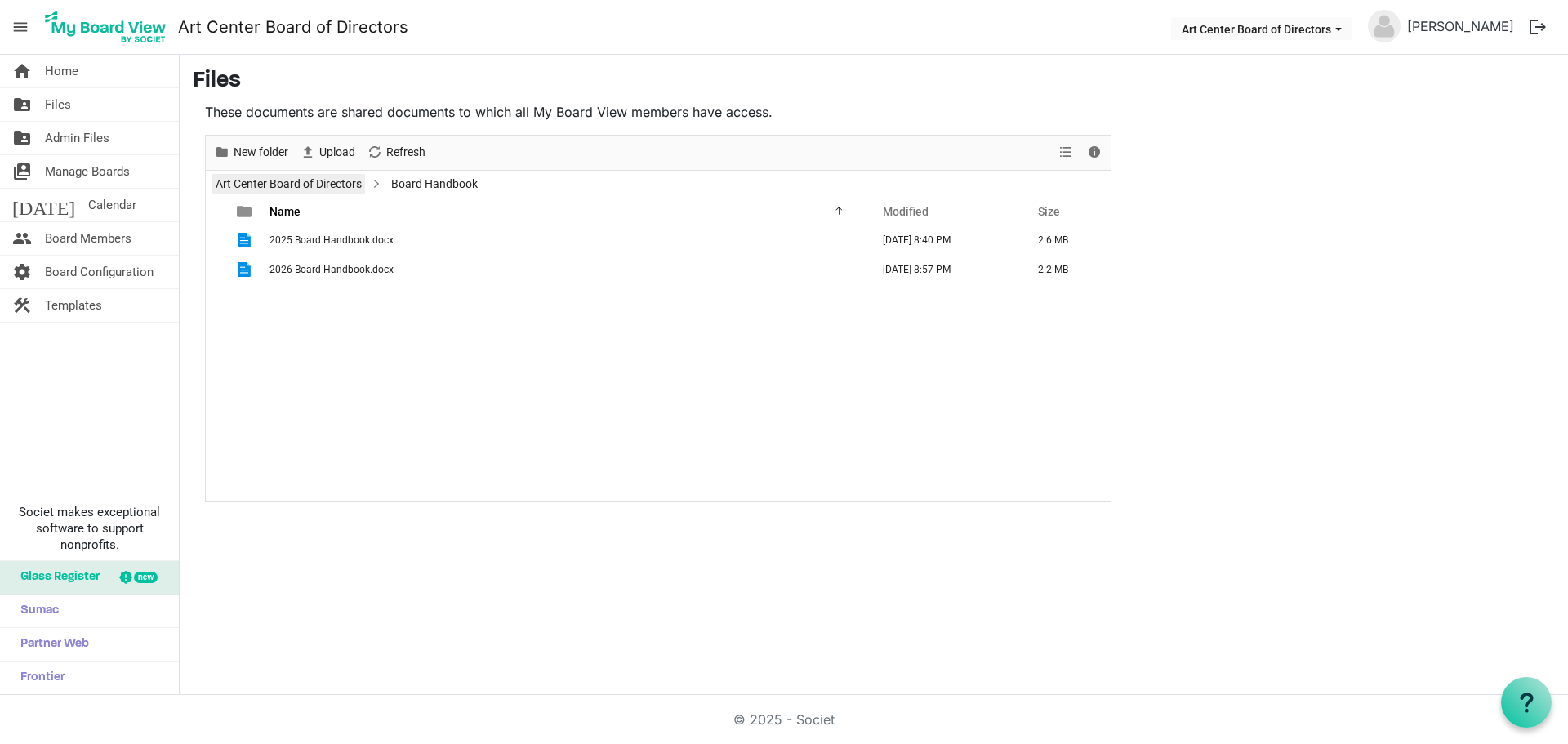
click at [316, 181] on link "Art Center Board of Directors" at bounding box center [288, 183] width 153 height 20
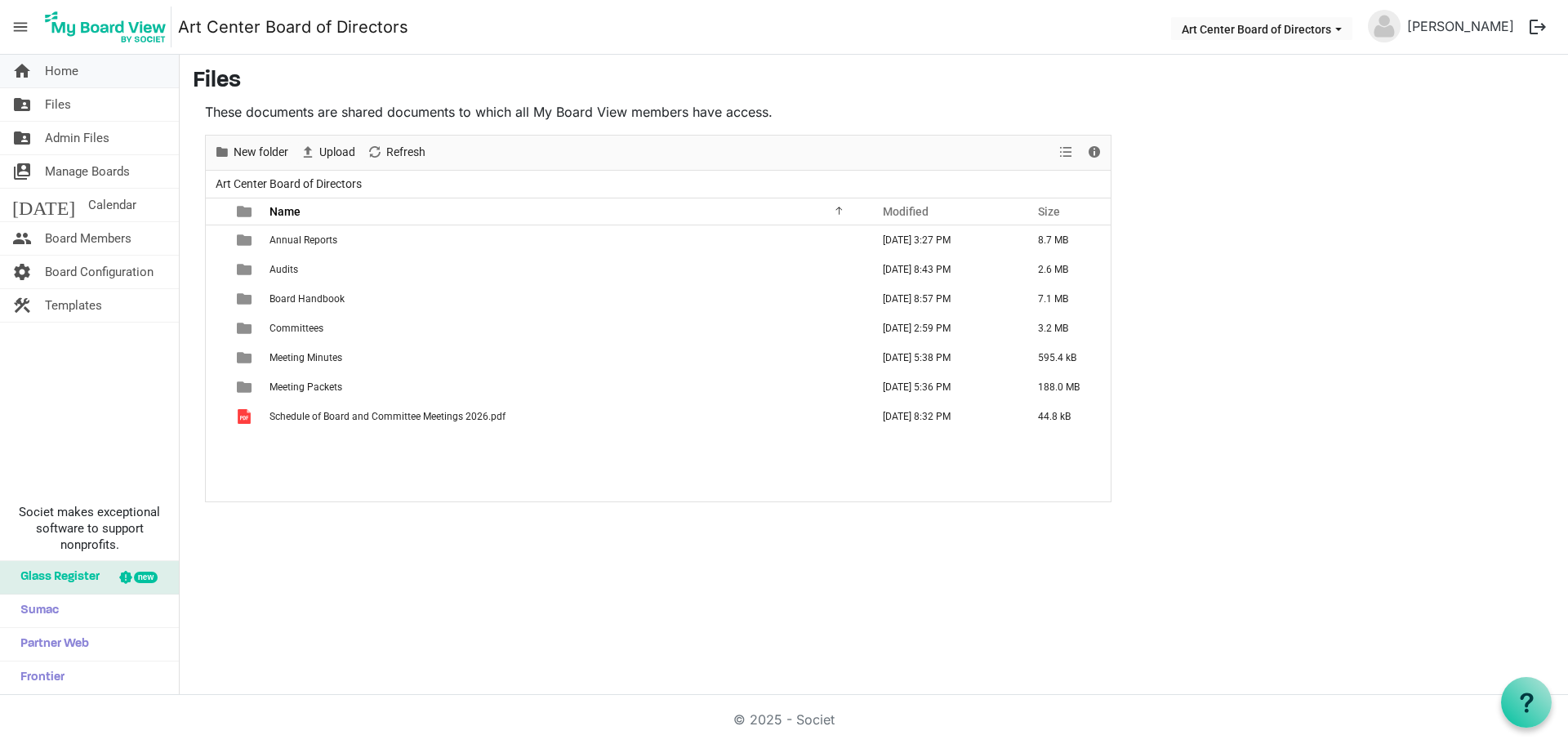
click at [65, 66] on span "Home" at bounding box center [61, 71] width 33 height 32
